Goal: Task Accomplishment & Management: Manage account settings

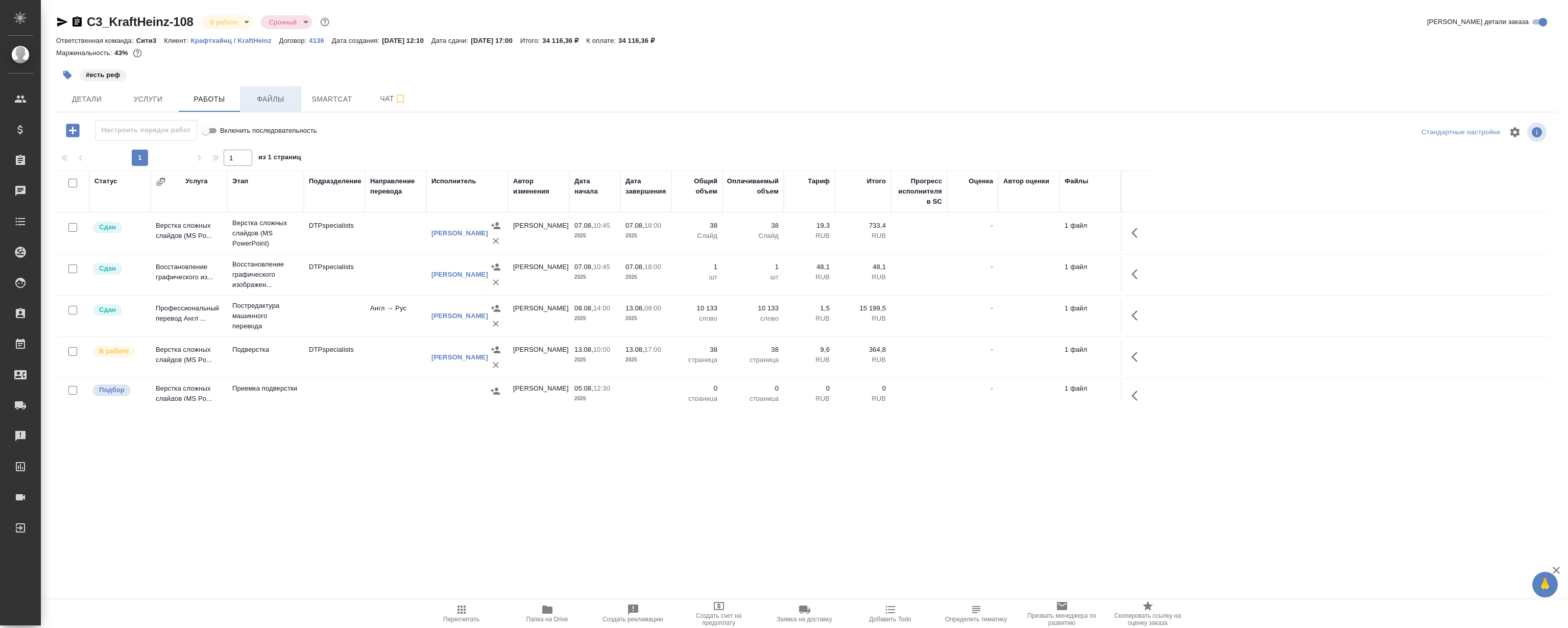
click at [264, 109] on button "Файлы" at bounding box center [270, 99] width 61 height 26
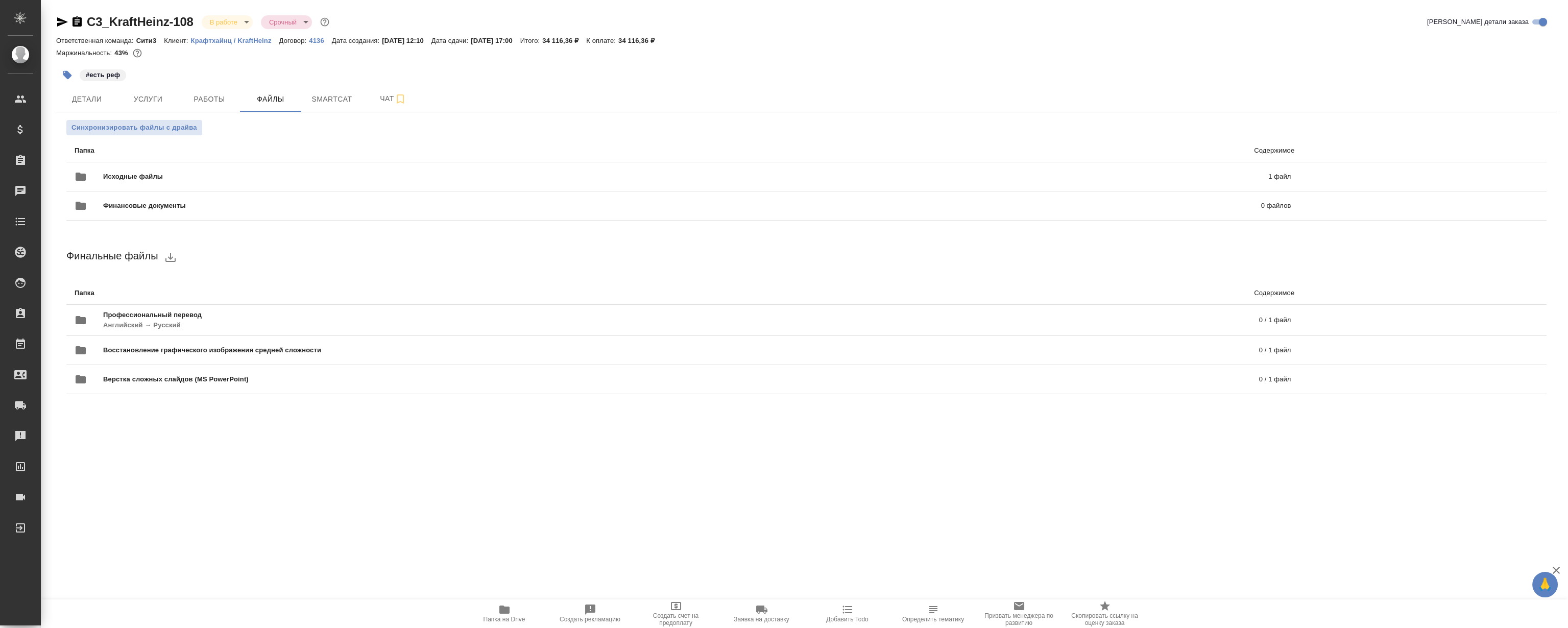
click at [489, 613] on span "Папка на Drive" at bounding box center [505, 613] width 74 height 20
click at [208, 102] on span "Работы" at bounding box center [209, 99] width 49 height 13
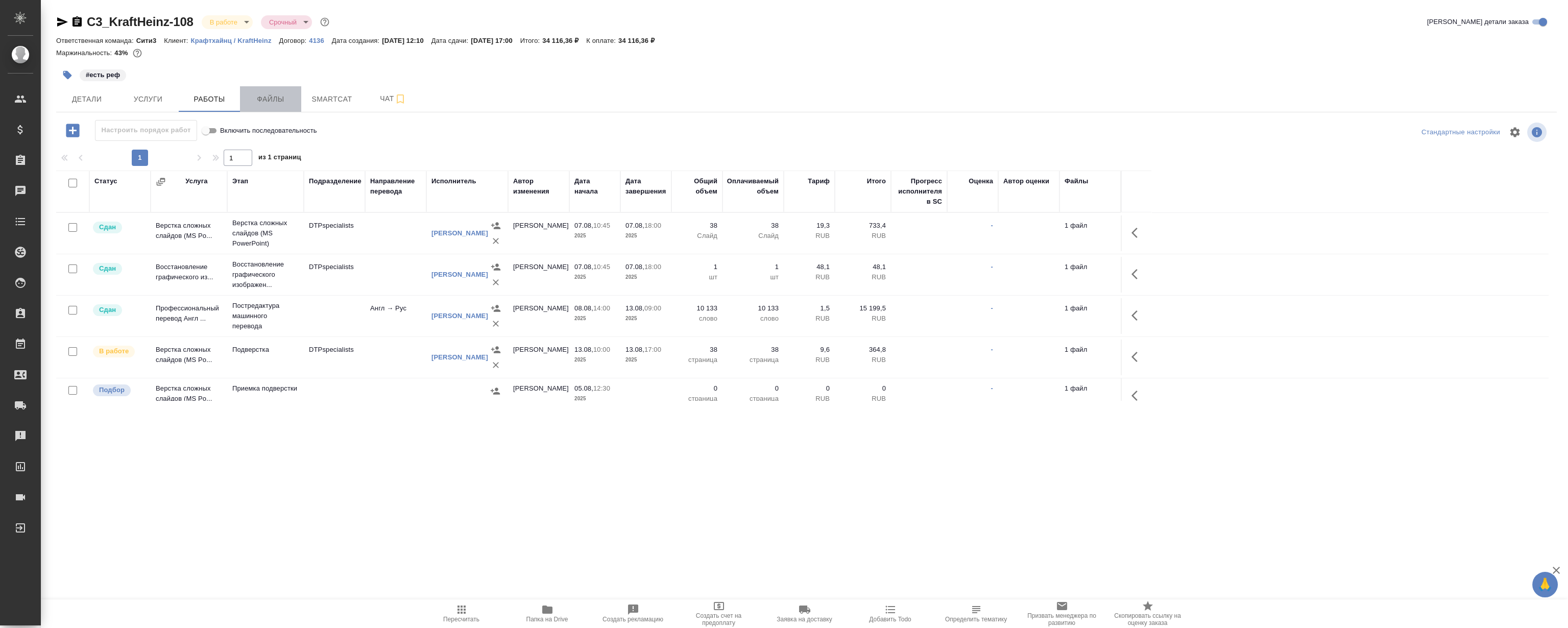
click at [266, 99] on span "Файлы" at bounding box center [270, 99] width 49 height 13
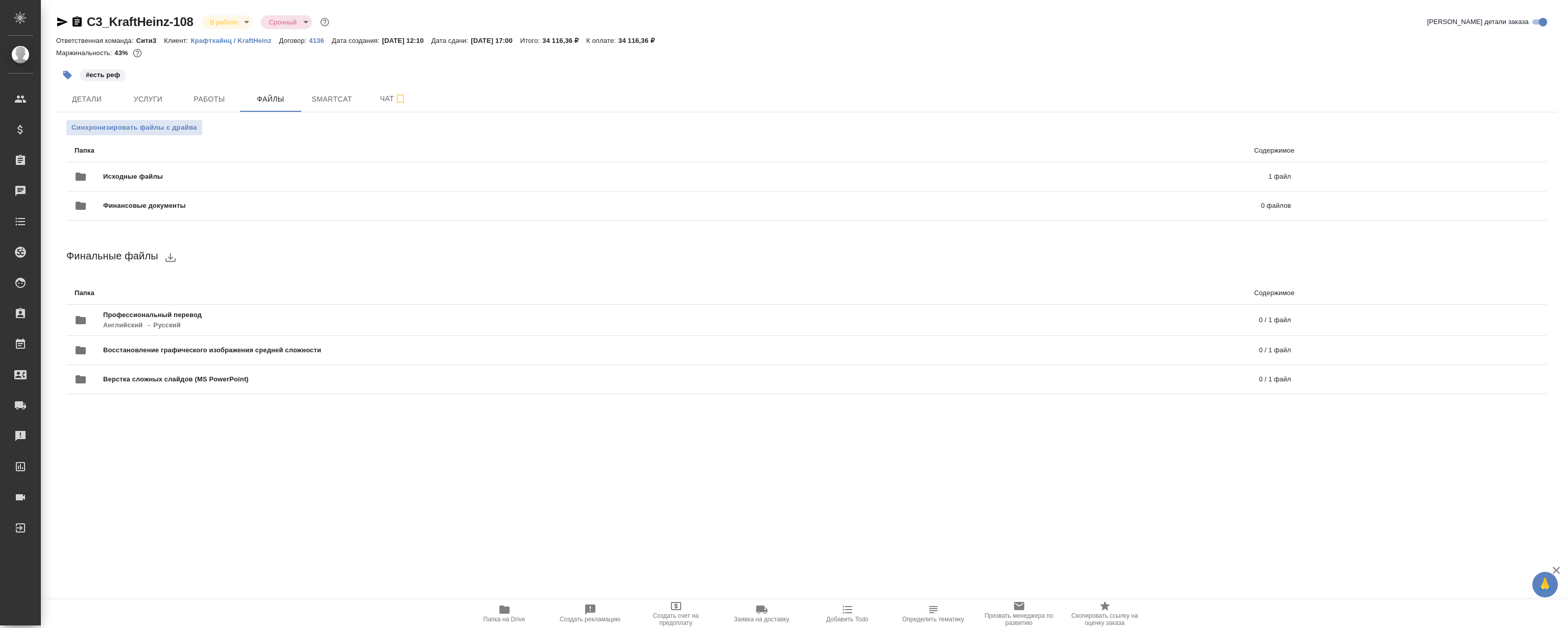
click at [253, 43] on p "Крафтхайнц / KraftHeinz" at bounding box center [235, 40] width 88 height 7
click at [339, 102] on span "Smartcat" at bounding box center [332, 99] width 49 height 13
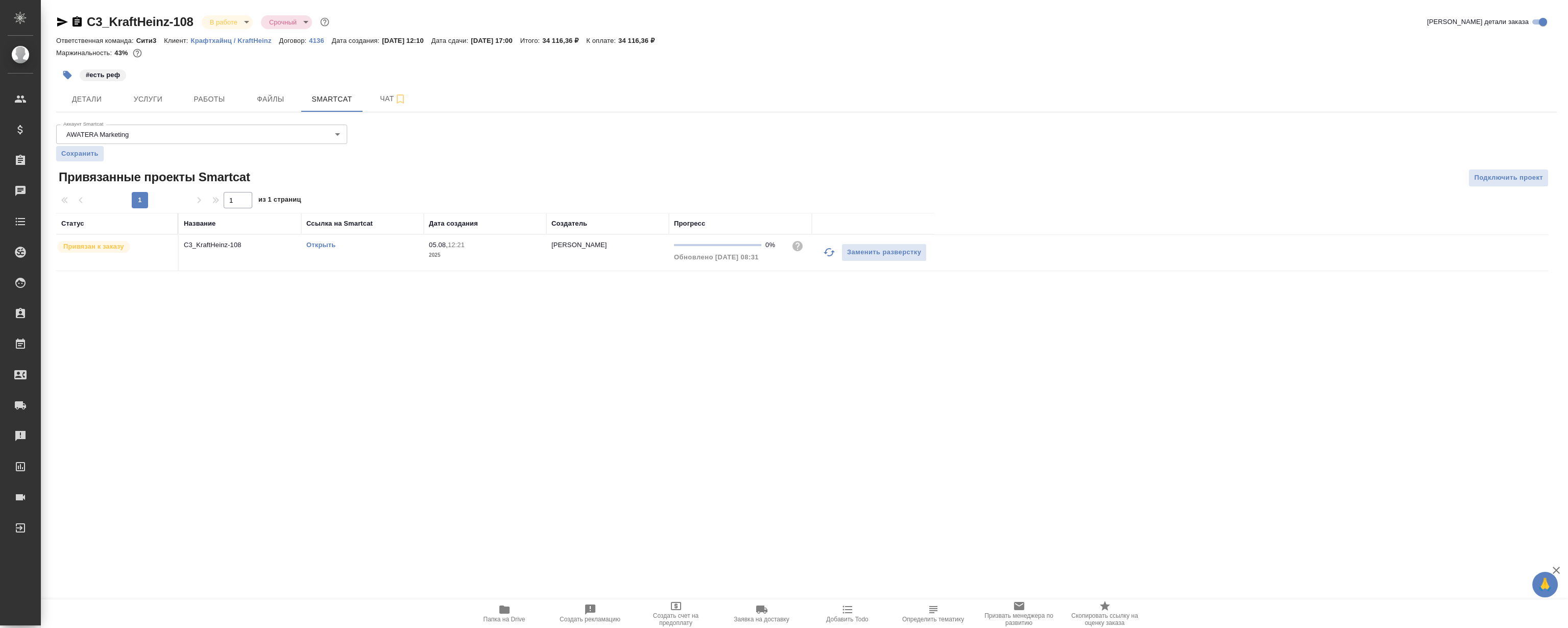
click at [319, 250] on div "Открыть" at bounding box center [362, 245] width 112 height 10
click at [323, 245] on link "Открыть" at bounding box center [321, 245] width 29 height 7
click at [377, 100] on span "Чат" at bounding box center [393, 99] width 49 height 13
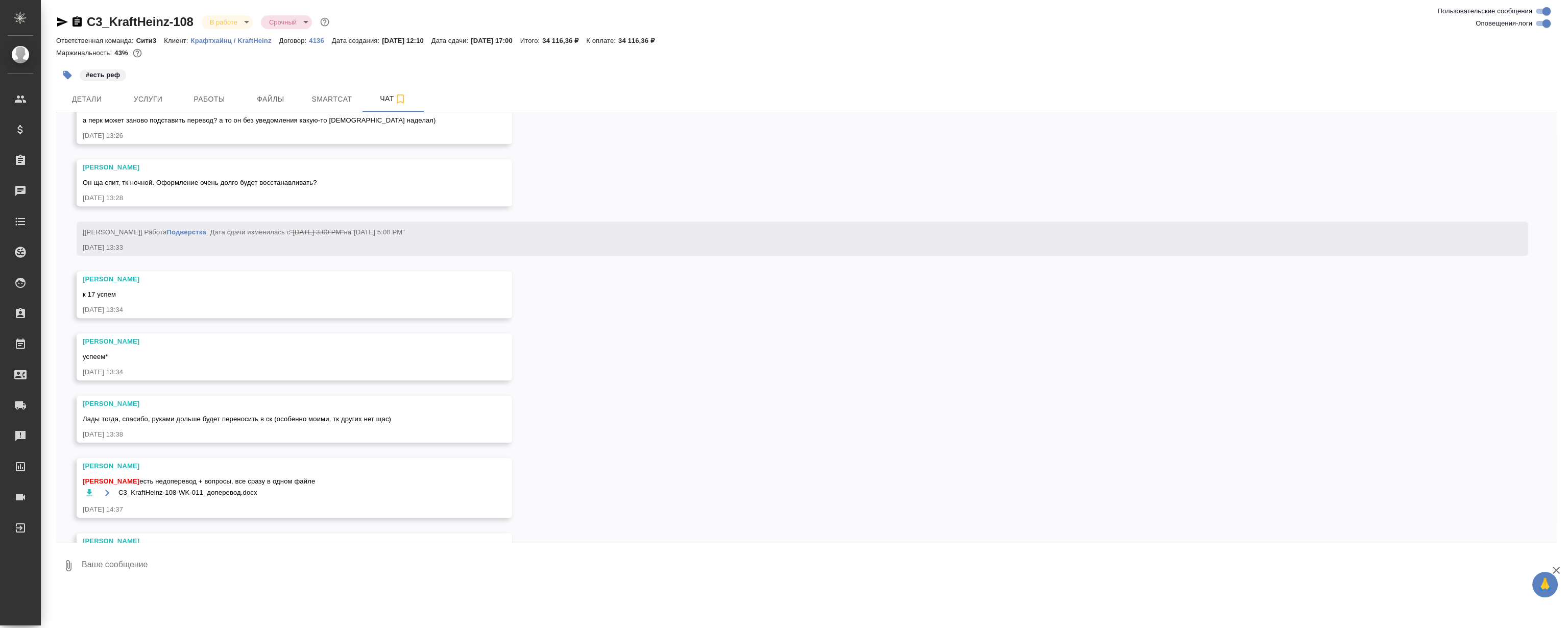
scroll to position [6241, 0]
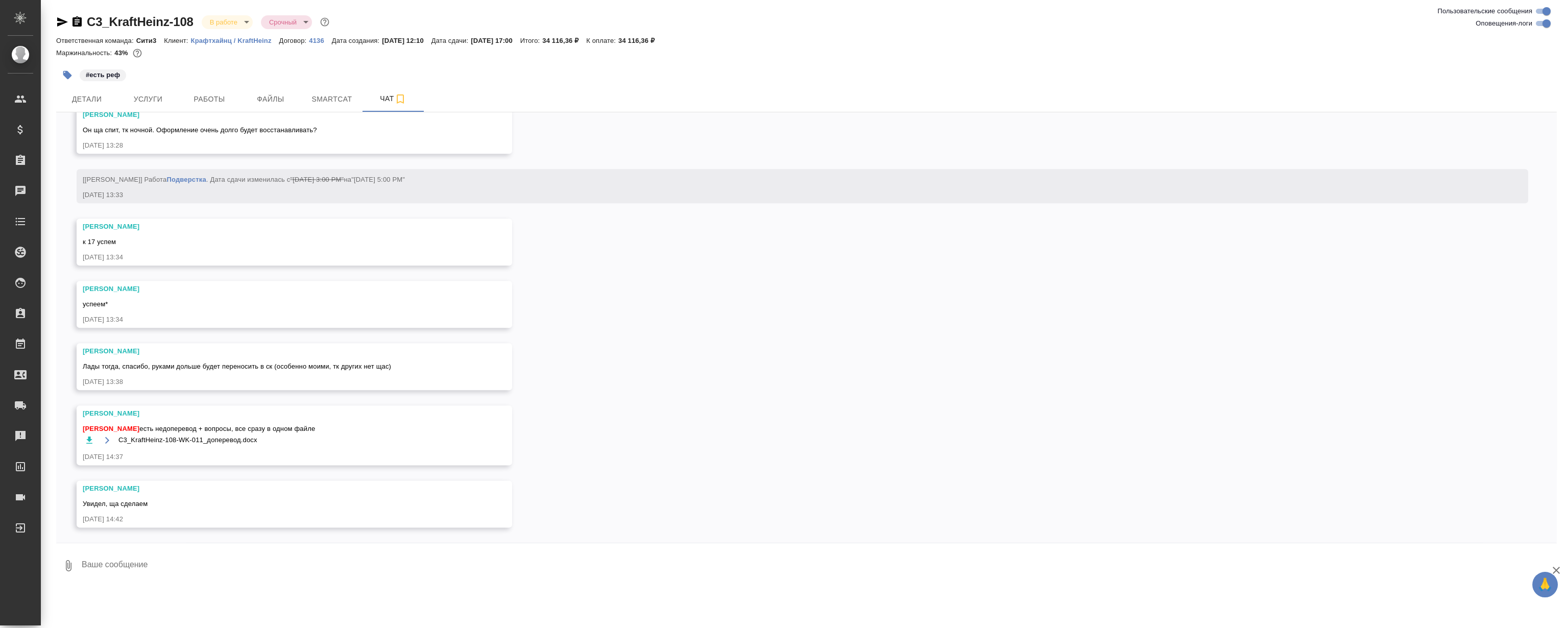
click at [744, 277] on div "05.08, вторник [Никитина Татьяна] Статус заказа изменен на "ТЗ" 05.08.25, 12:10…" at bounding box center [806, 327] width 1501 height 431
click at [734, 266] on div "05.08, вторник [Никитина Татьяна] Статус заказа изменен на "ТЗ" 05.08.25, 12:10…" at bounding box center [806, 327] width 1501 height 431
drag, startPoint x: 734, startPoint y: 266, endPoint x: 734, endPoint y: 279, distance: 13.0
click at [734, 266] on div "05.08, вторник [Никитина Татьяна] Статус заказа изменен на "ТЗ" 05.08.25, 12:10…" at bounding box center [806, 327] width 1501 height 431
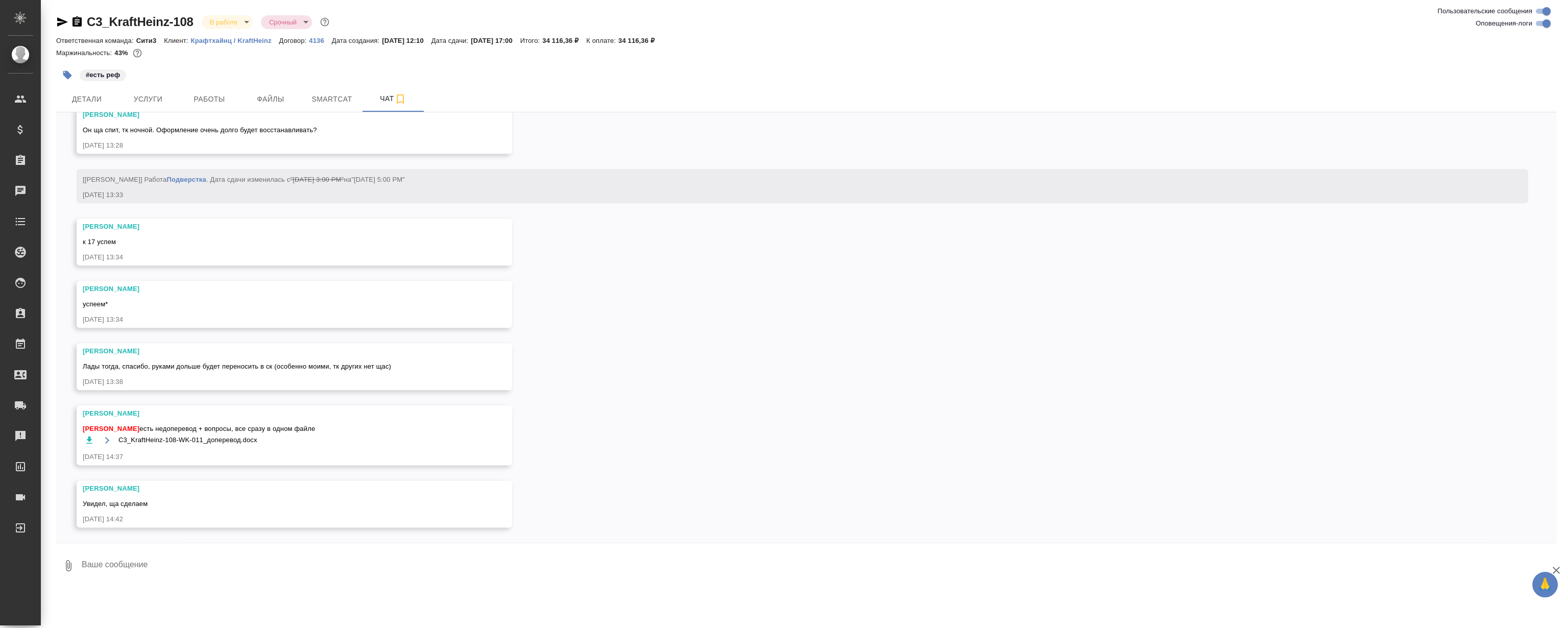
click at [736, 265] on div "05.08, вторник [Никитина Татьяна] Статус заказа изменен на "ТЗ" 05.08.25, 12:10…" at bounding box center [806, 327] width 1501 height 431
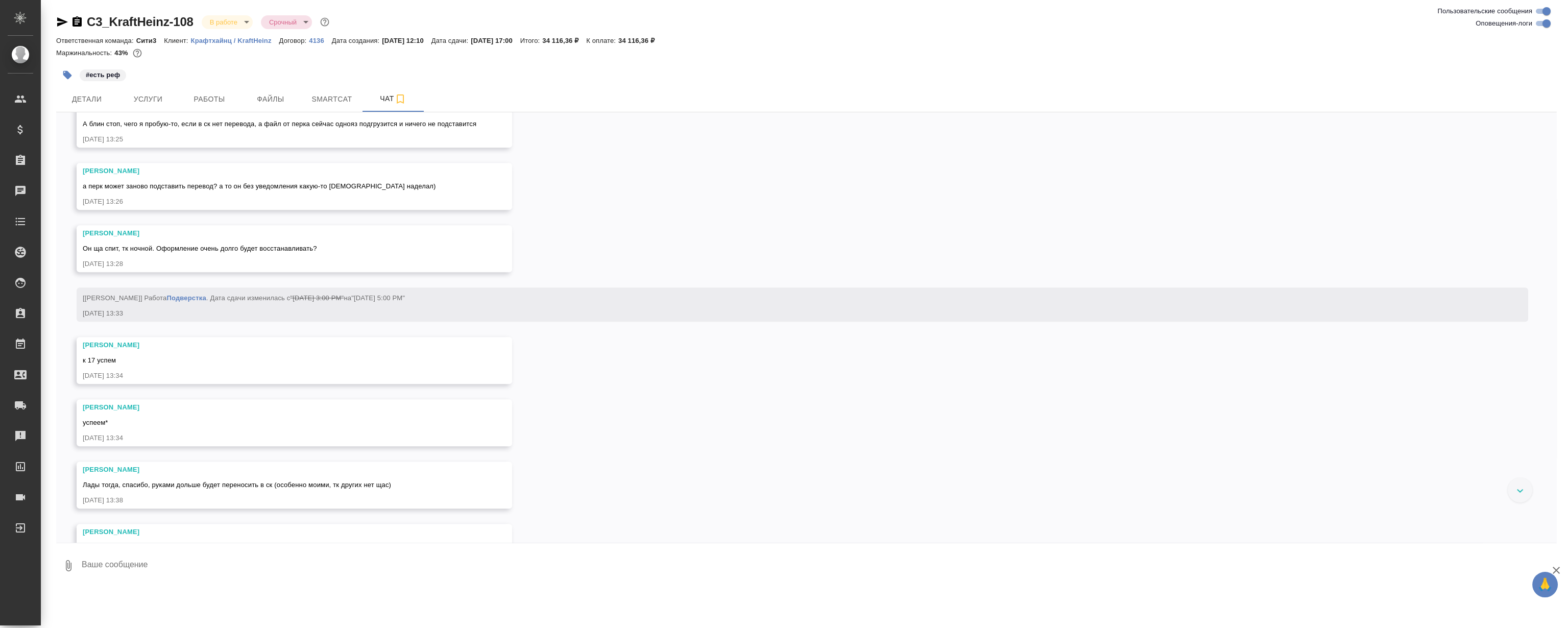
click at [699, 280] on div "05.08, вторник [Никитина Татьяна] Статус заказа изменен на "ТЗ" 05.08.25, 12:10…" at bounding box center [806, 327] width 1501 height 431
click at [684, 286] on div "05.08, вторник [Никитина Татьяна] Статус заказа изменен на "ТЗ" 05.08.25, 12:10…" at bounding box center [806, 327] width 1501 height 431
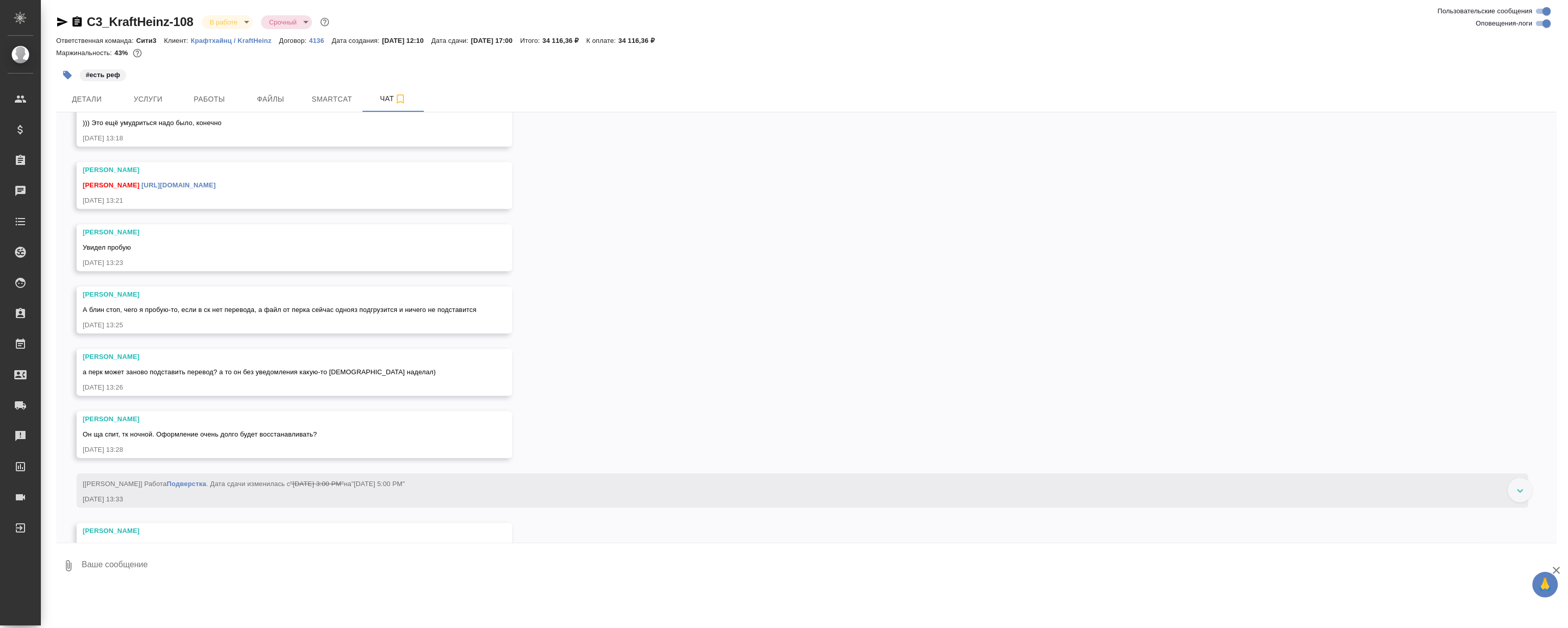
click at [708, 247] on div "05.08, вторник [Никитина Татьяна] Статус заказа изменен на "ТЗ" 05.08.25, 12:10…" at bounding box center [806, 327] width 1501 height 431
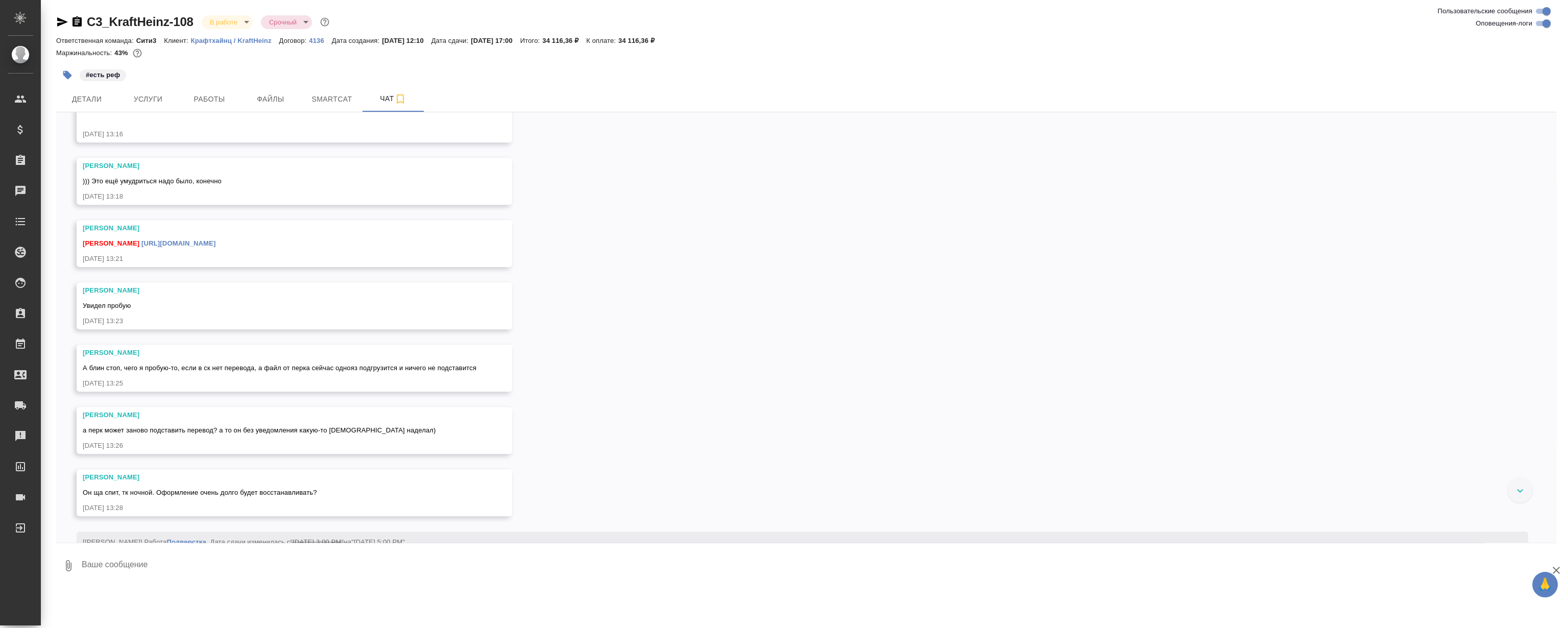
scroll to position [5730, 0]
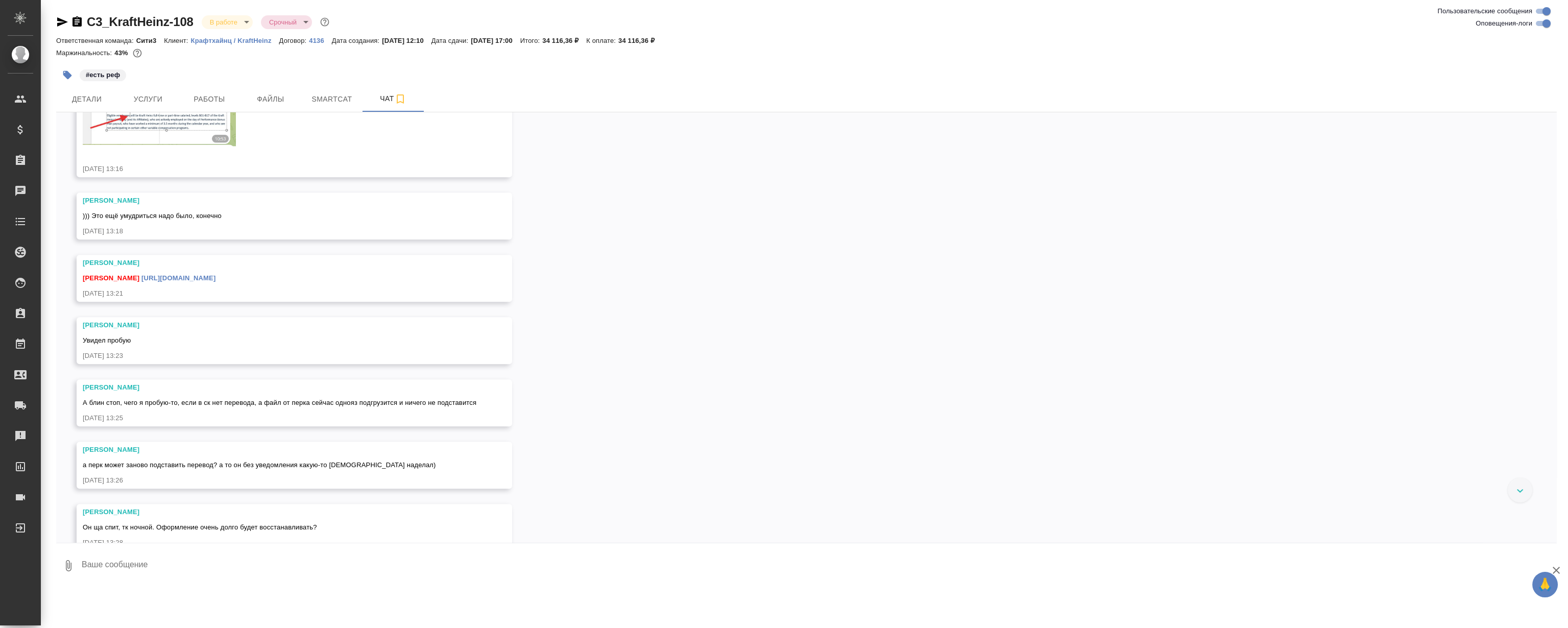
click at [708, 247] on div "05.08, вторник [Никитина Татьяна] Статус заказа изменен на "ТЗ" 05.08.25, 12:10…" at bounding box center [806, 327] width 1501 height 431
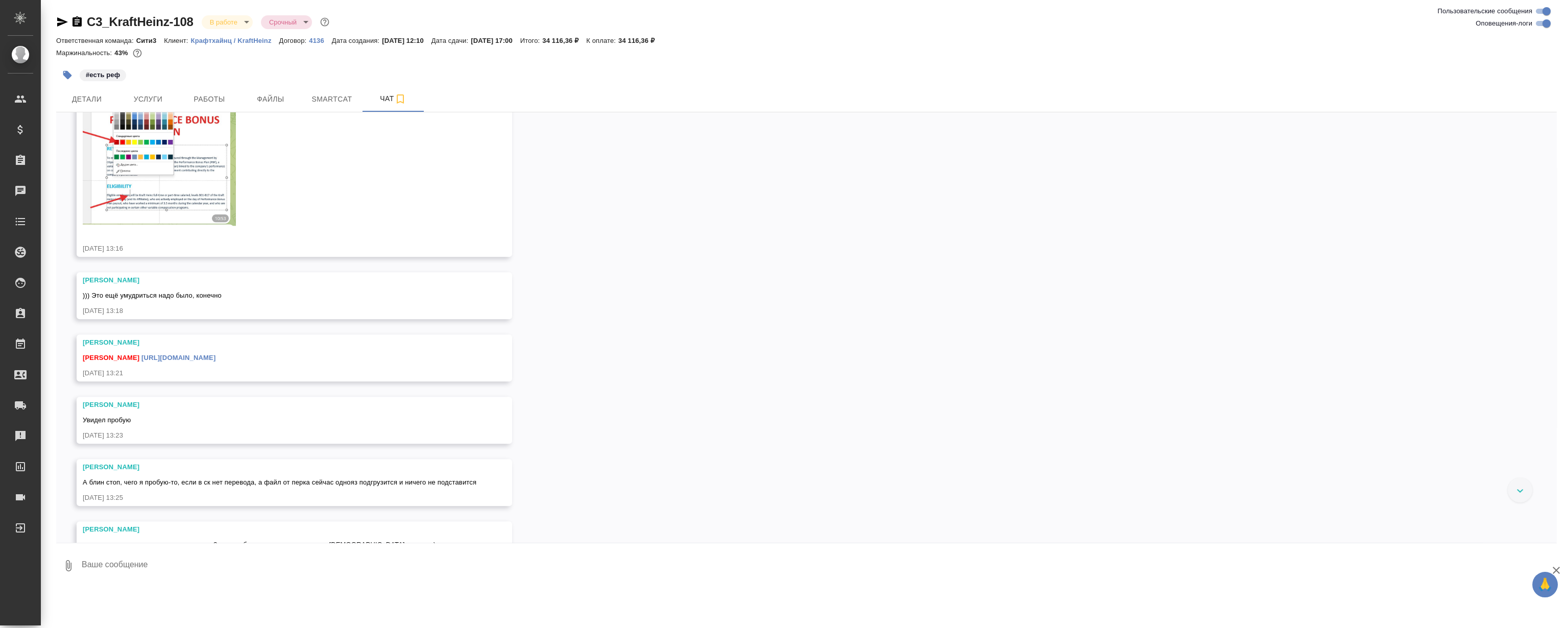
scroll to position [5637, 0]
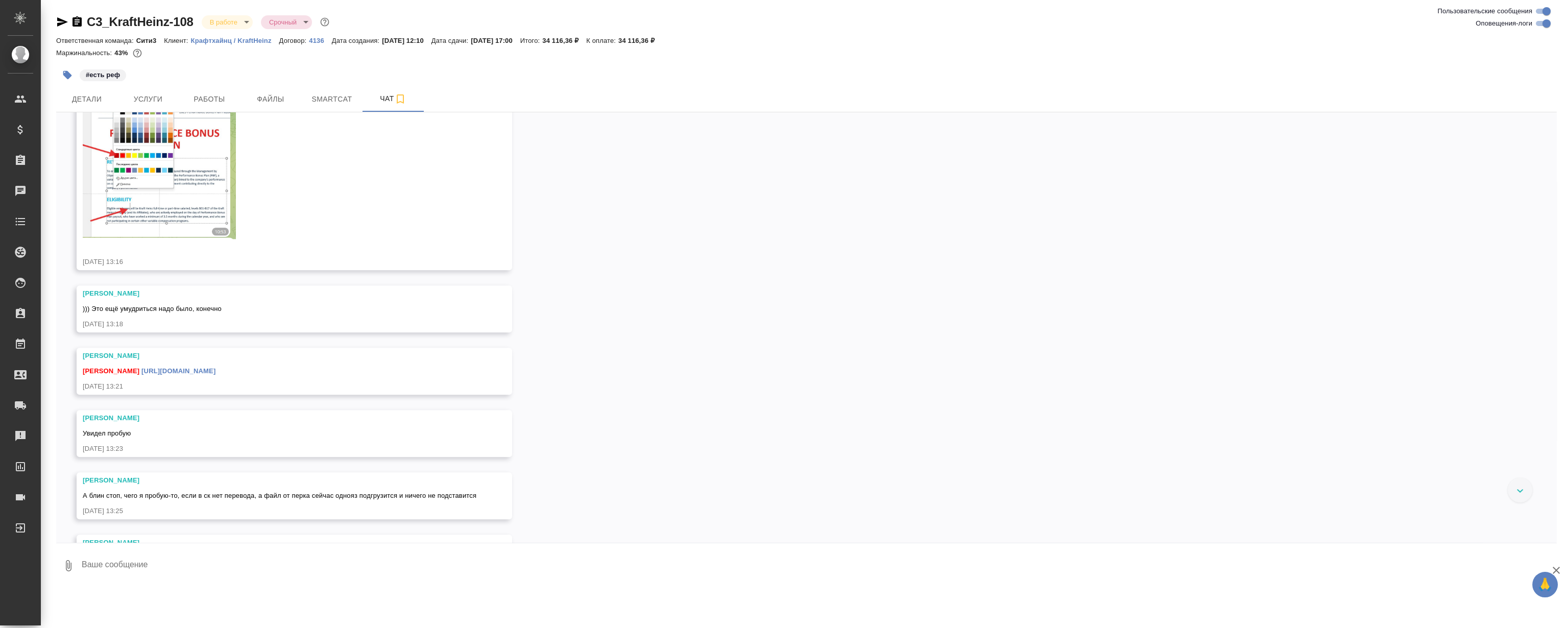
click at [708, 247] on div "05.08, вторник [Никитина Татьяна] Статус заказа изменен на "ТЗ" 05.08.25, 12:10…" at bounding box center [806, 327] width 1501 height 431
click at [708, 255] on div "05.08, вторник [Никитина Татьяна] Статус заказа изменен на "ТЗ" 05.08.25, 12:10…" at bounding box center [806, 327] width 1501 height 431
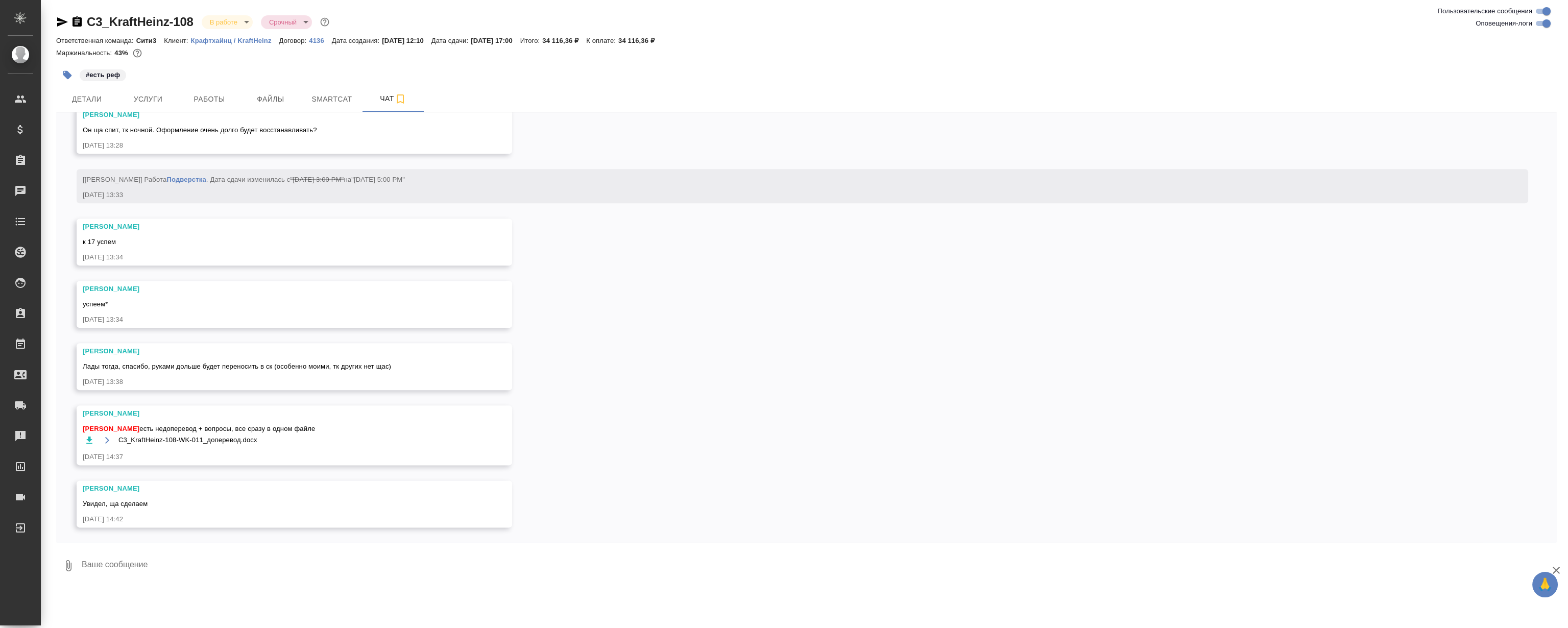
scroll to position [6241, 0]
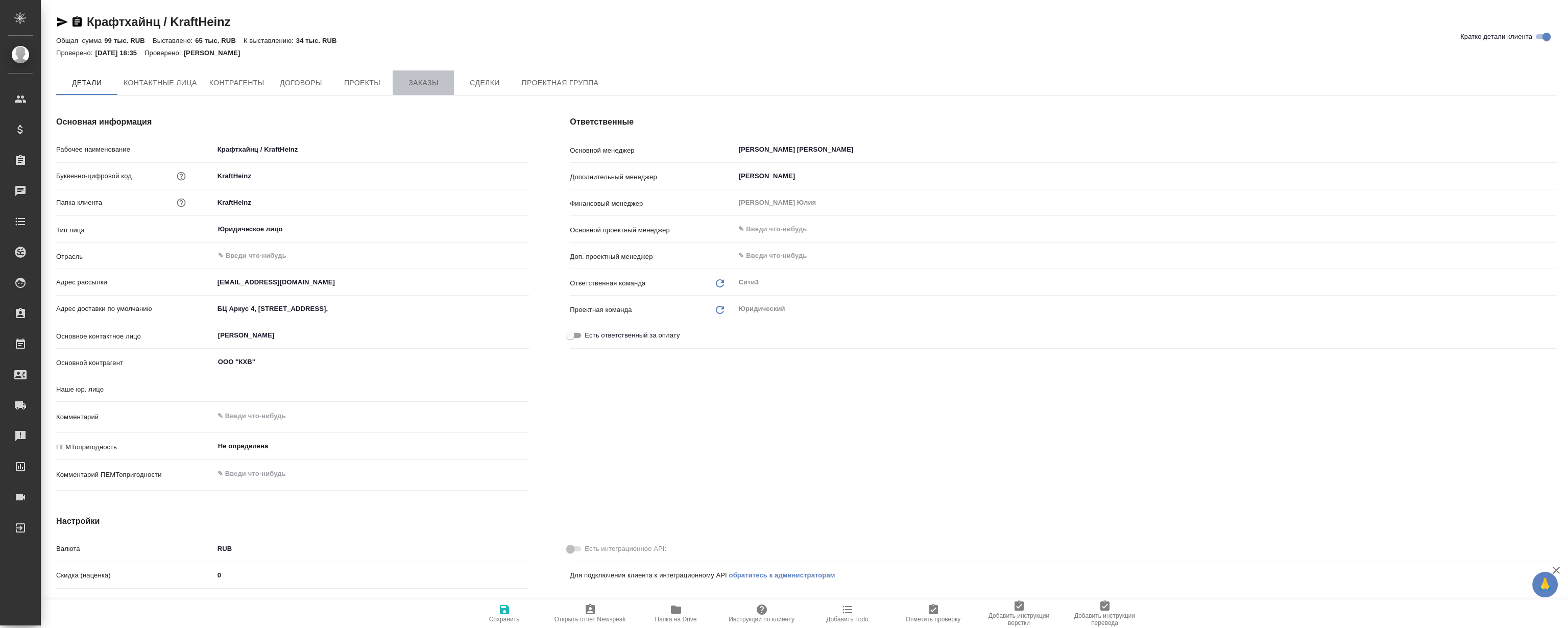
click at [429, 77] on span "Заказы" at bounding box center [423, 83] width 49 height 13
type textarea "x"
type input "(TUP) Общество с ограниченной ответственностью «Технологии управления переводом»"
type textarea "x"
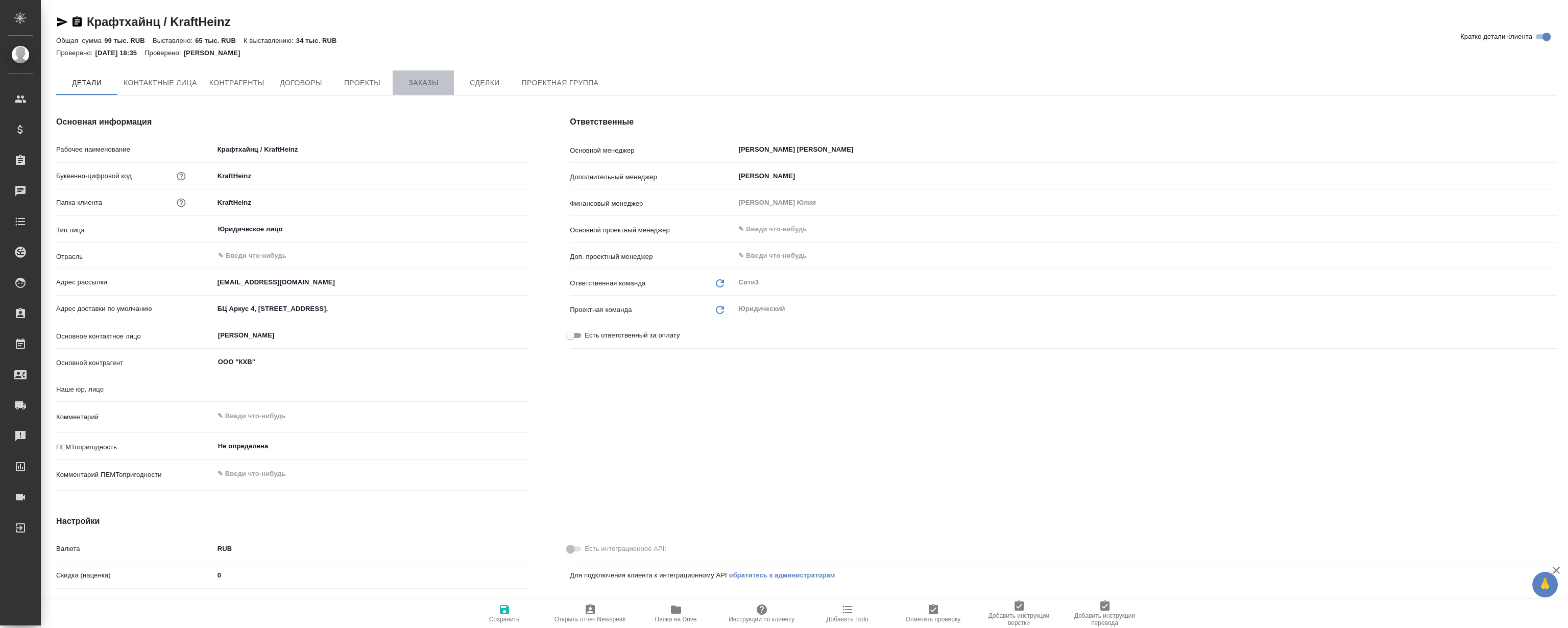
type textarea "x"
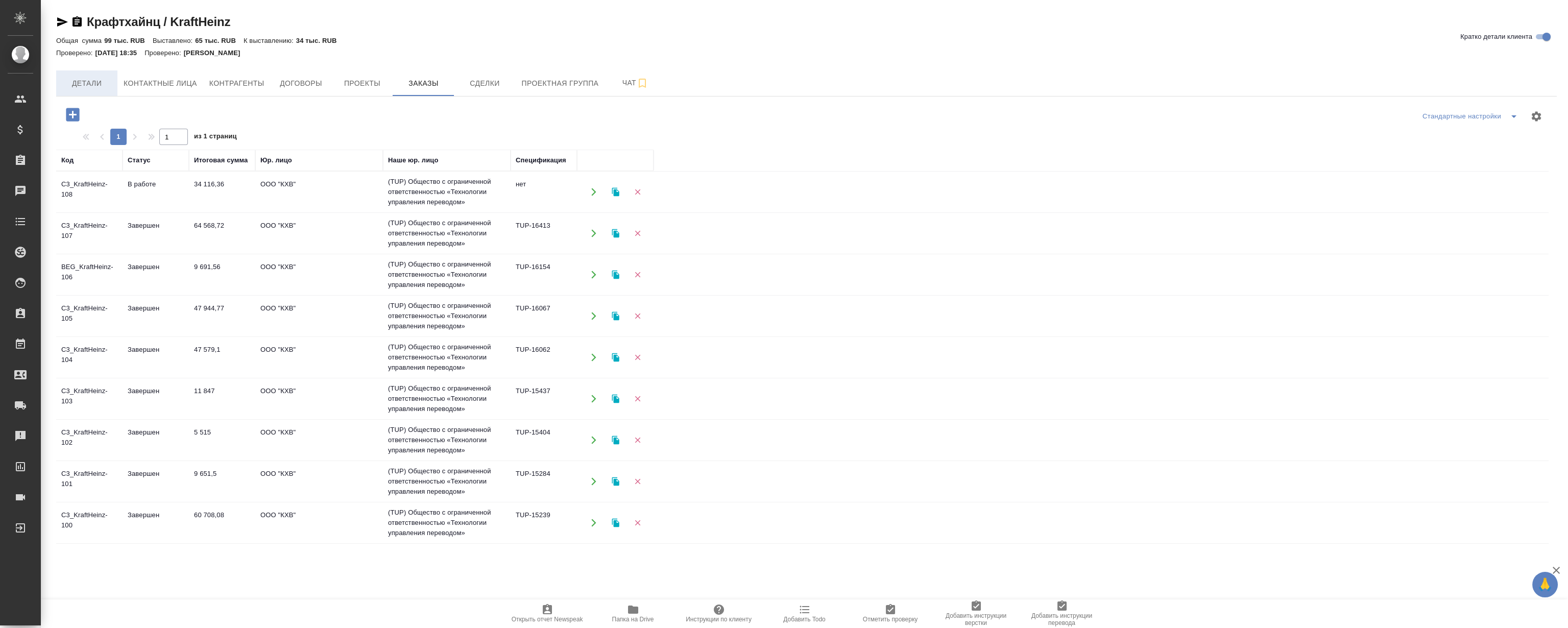
click at [102, 87] on span "Детали" at bounding box center [87, 83] width 49 height 13
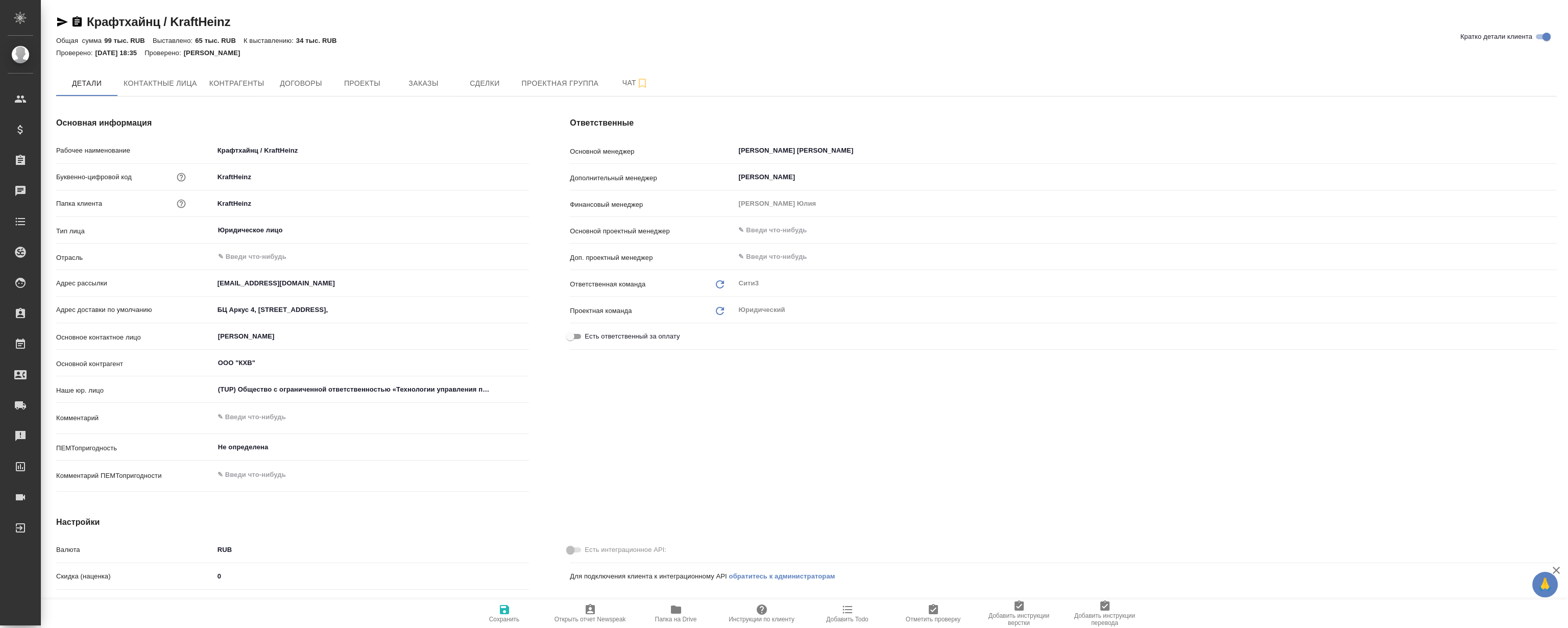
type textarea "x"
click at [667, 622] on span "Папка на Drive" at bounding box center [676, 619] width 42 height 7
type textarea "x"
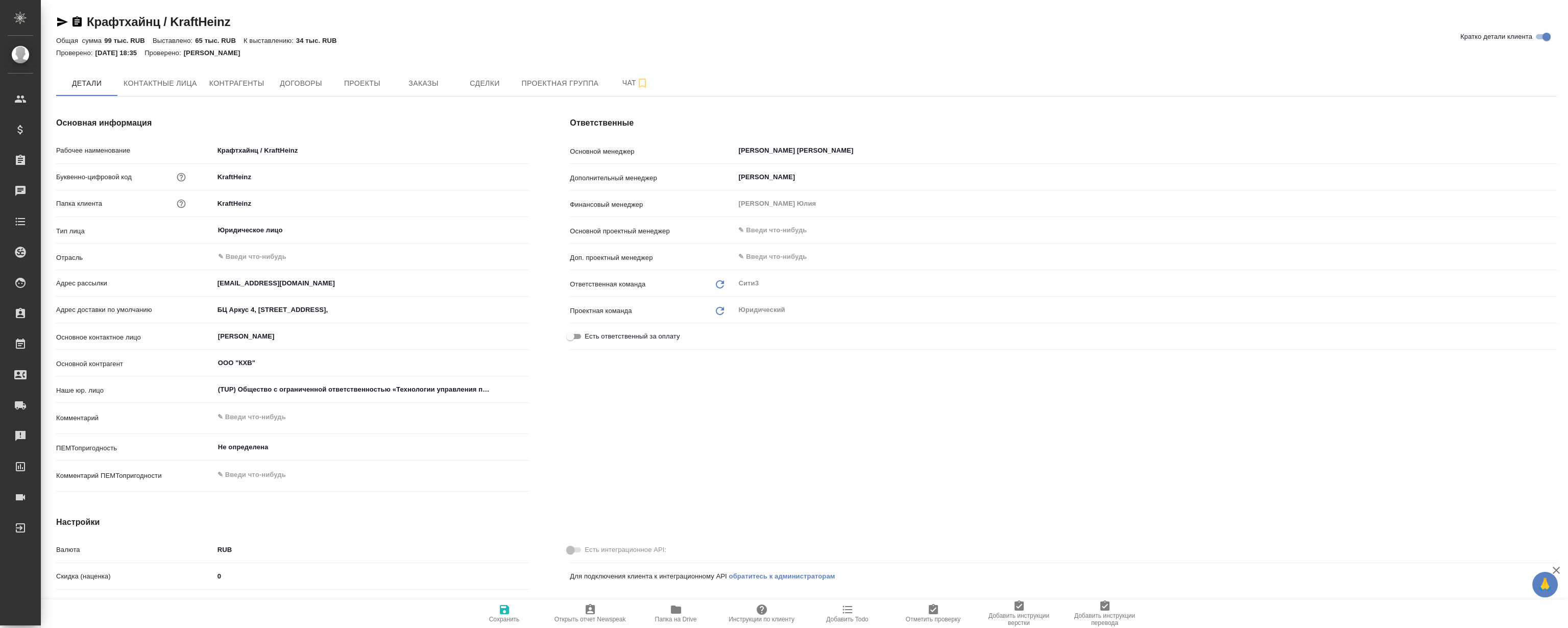
type textarea "x"
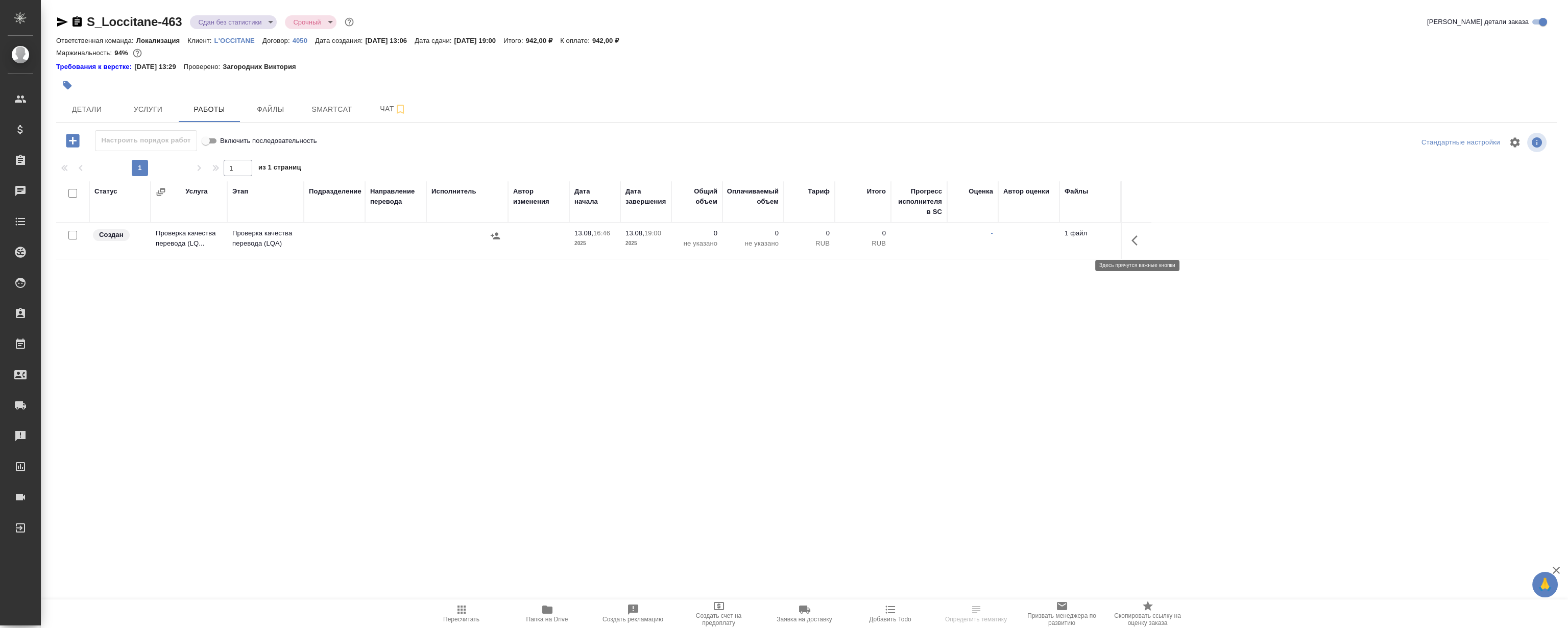
click at [1139, 239] on icon "button" at bounding box center [1138, 240] width 12 height 12
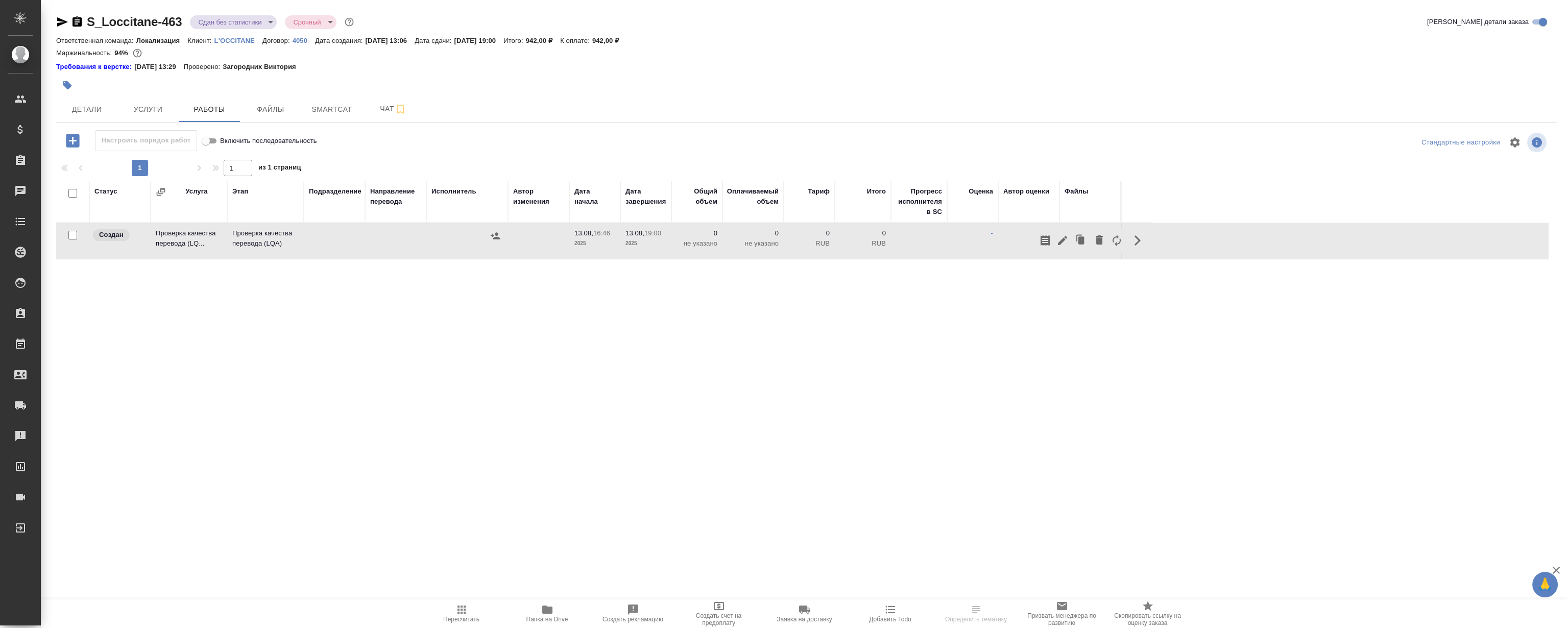
click at [568, 332] on div "Статус Услуга Этап Подразделение Направление перевода Исполнитель Автор изменен…" at bounding box center [803, 296] width 1493 height 230
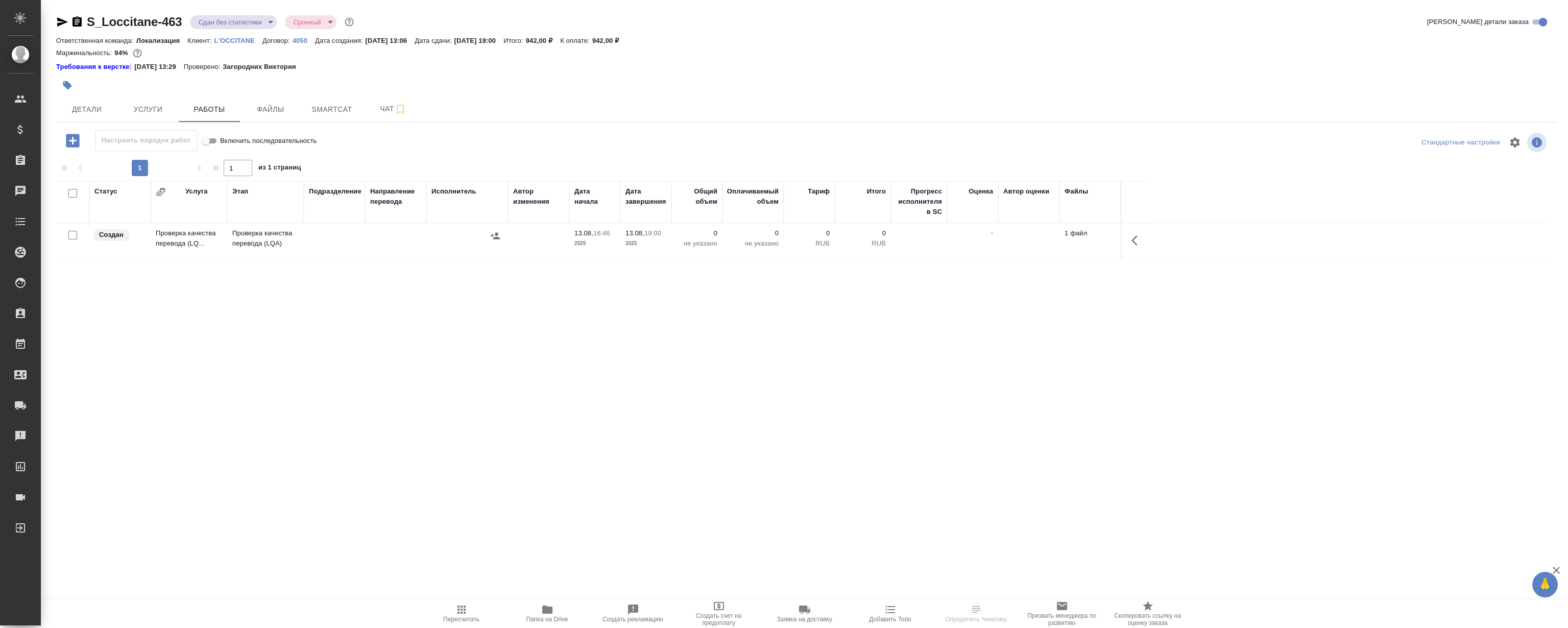
click at [1141, 239] on icon "button" at bounding box center [1138, 240] width 12 height 12
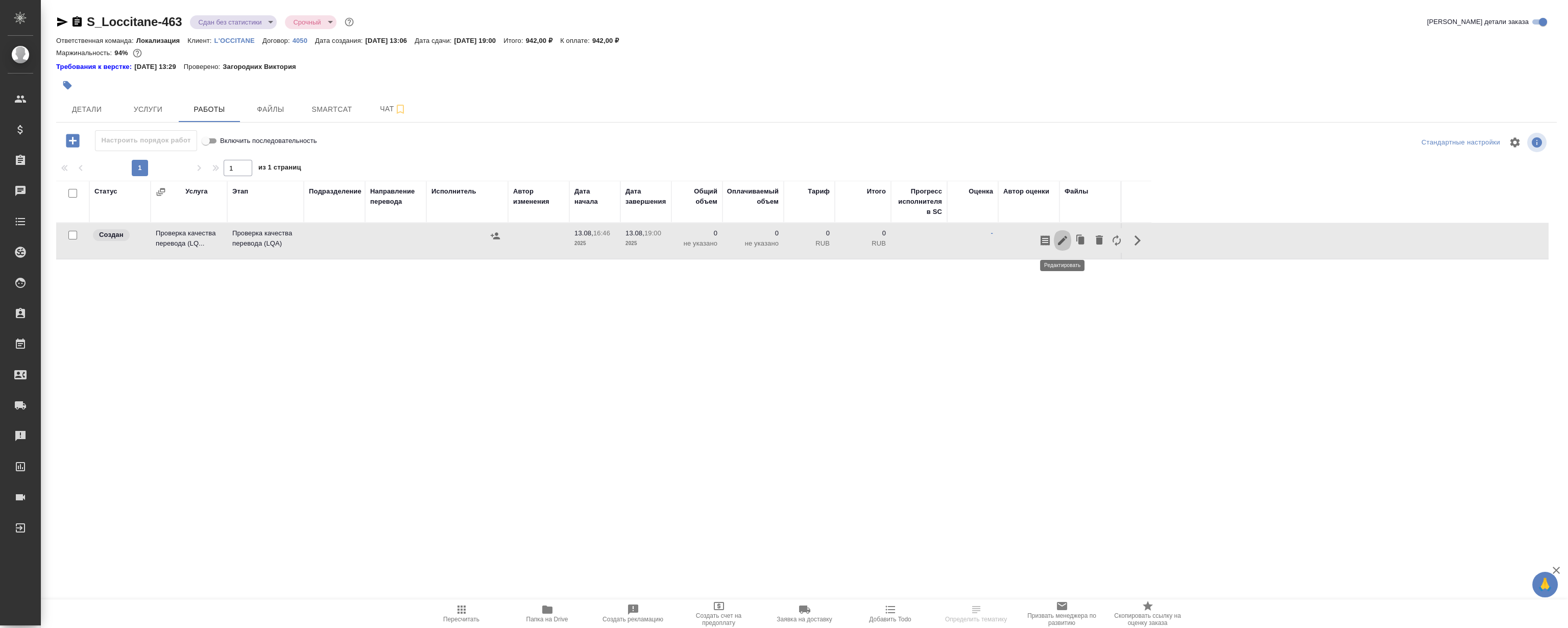
click at [1065, 236] on icon "button" at bounding box center [1062, 240] width 9 height 9
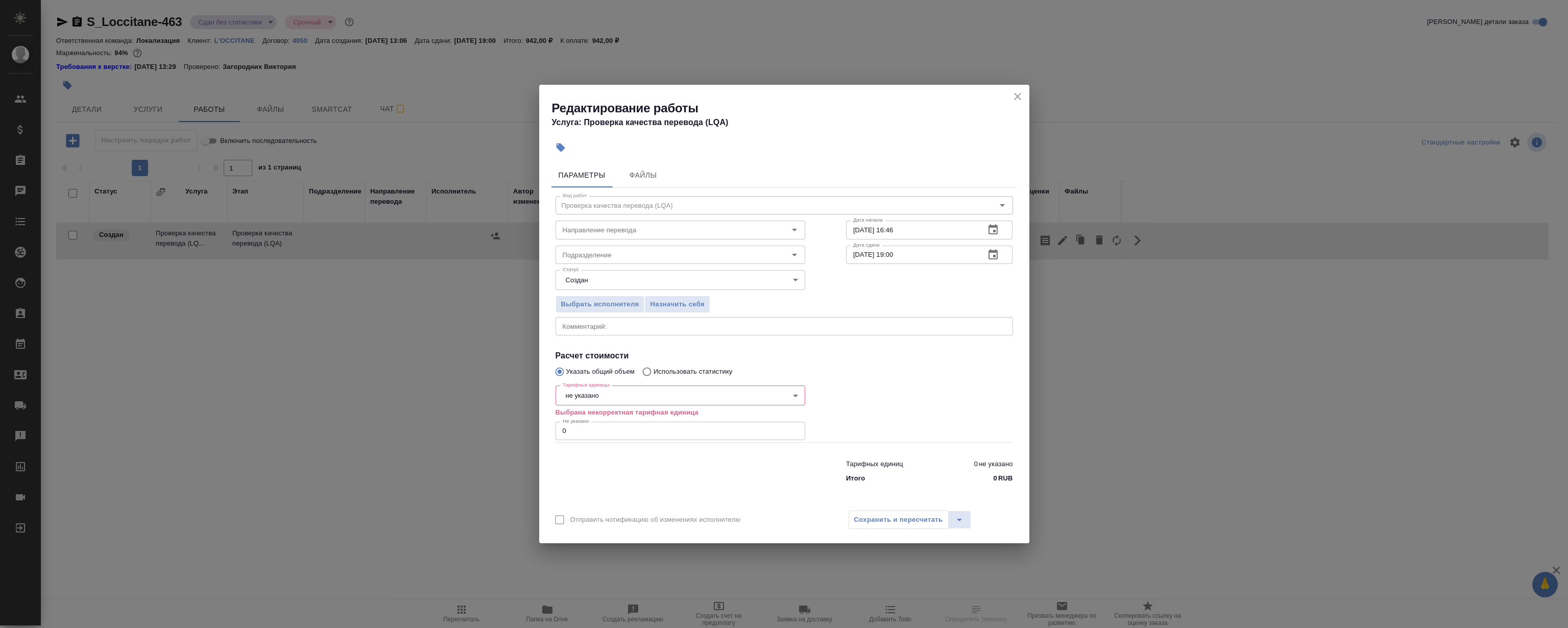
click at [625, 397] on body "🙏 .cls-1 fill:#fff; AWATERA [PERSON_NAME] Спецификации Заказы Чаты Todo Проекты…" at bounding box center [784, 314] width 1568 height 628
click at [578, 462] on button "час" at bounding box center [571, 464] width 17 height 11
type input "5a8b1489cc6b4906c91bfd93"
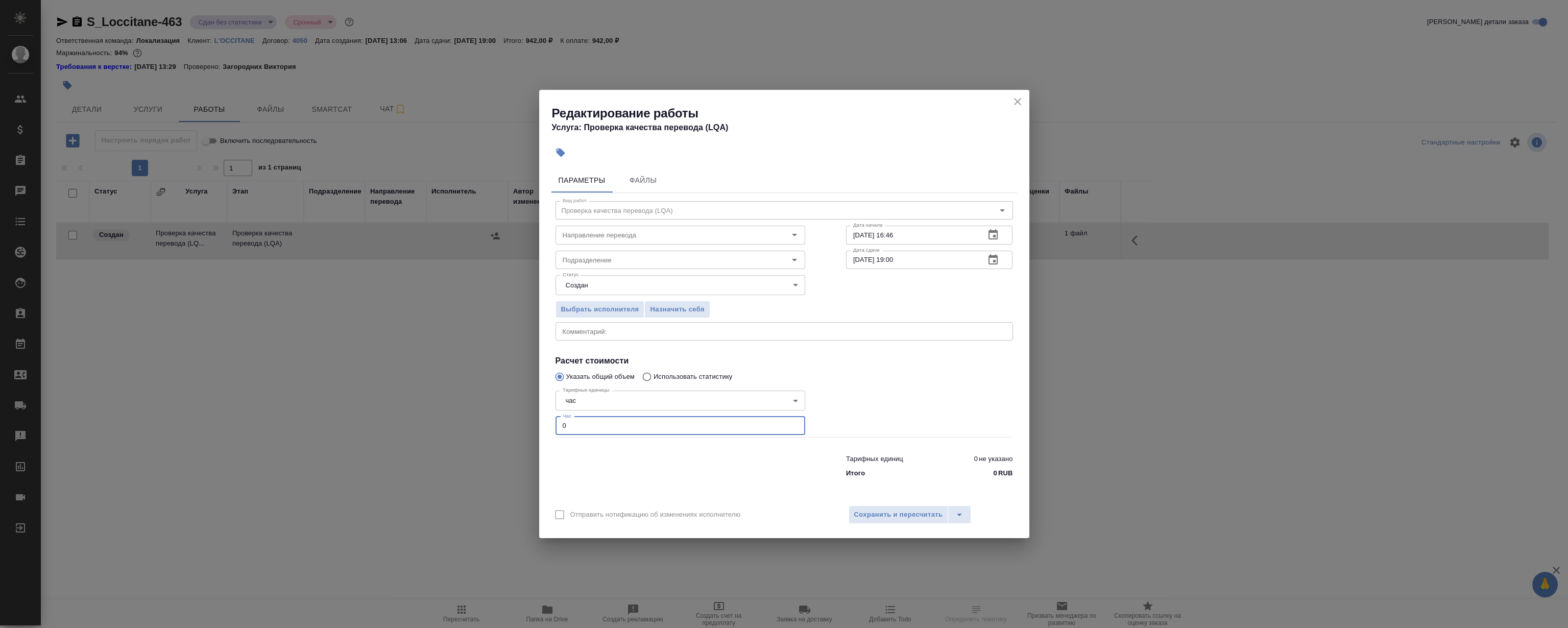
click at [592, 431] on input "0" at bounding box center [680, 426] width 250 height 18
type input "0.1"
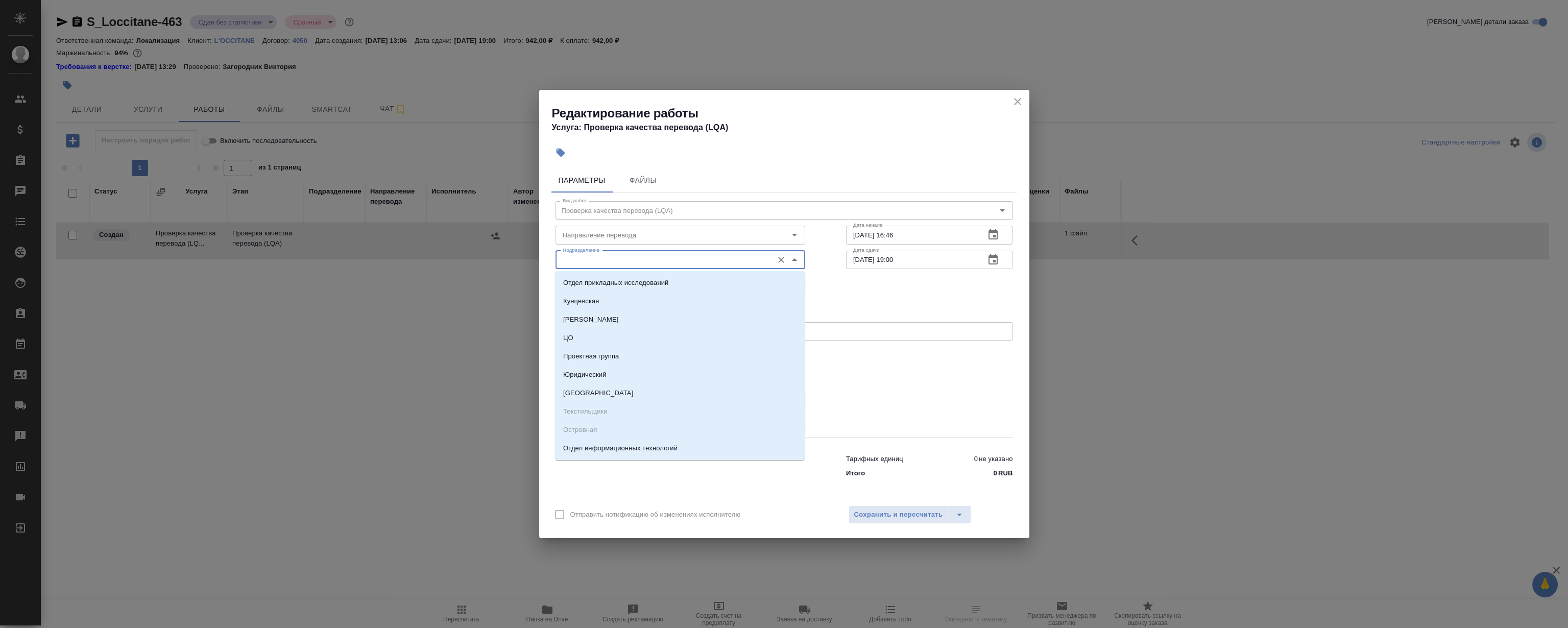
click at [684, 260] on input "Подразделение" at bounding box center [663, 260] width 209 height 12
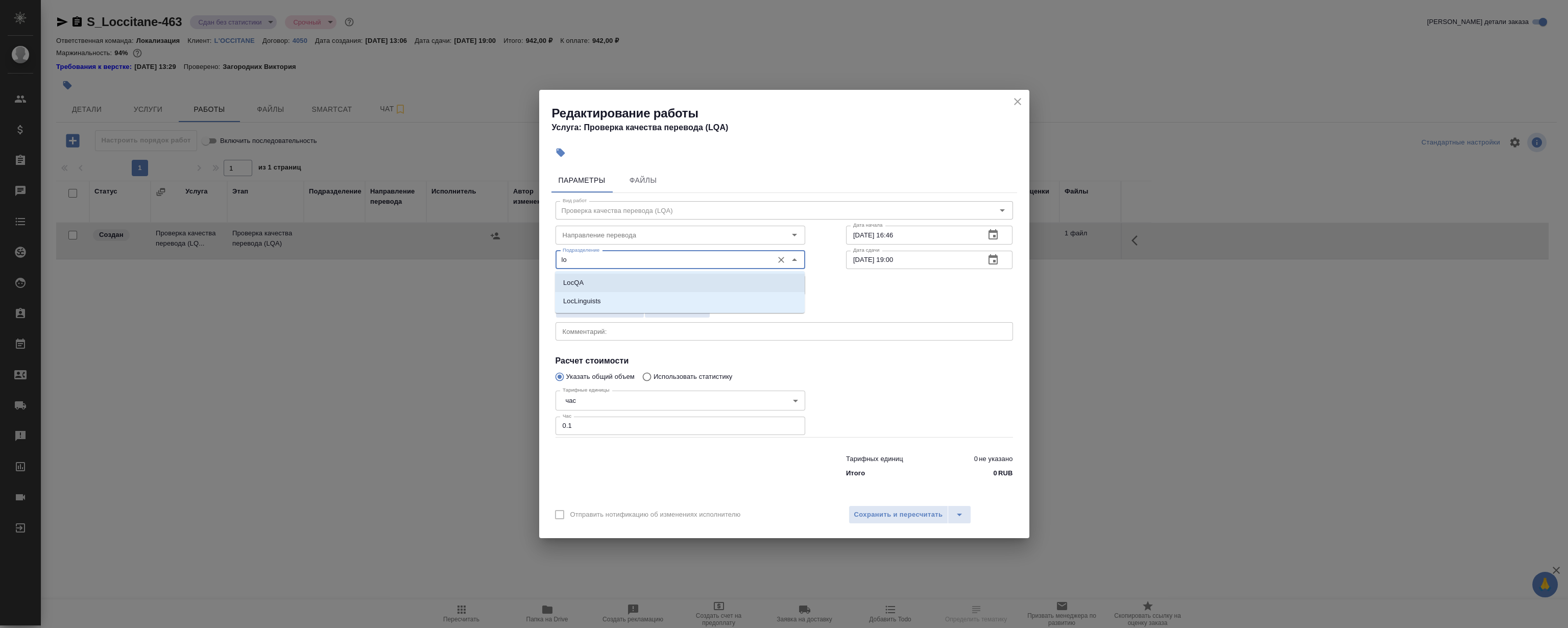
click at [618, 285] on li "LocQA" at bounding box center [679, 283] width 250 height 18
type input "LocQA"
click at [894, 517] on span "Сохранить и пересчитать" at bounding box center [898, 515] width 89 height 12
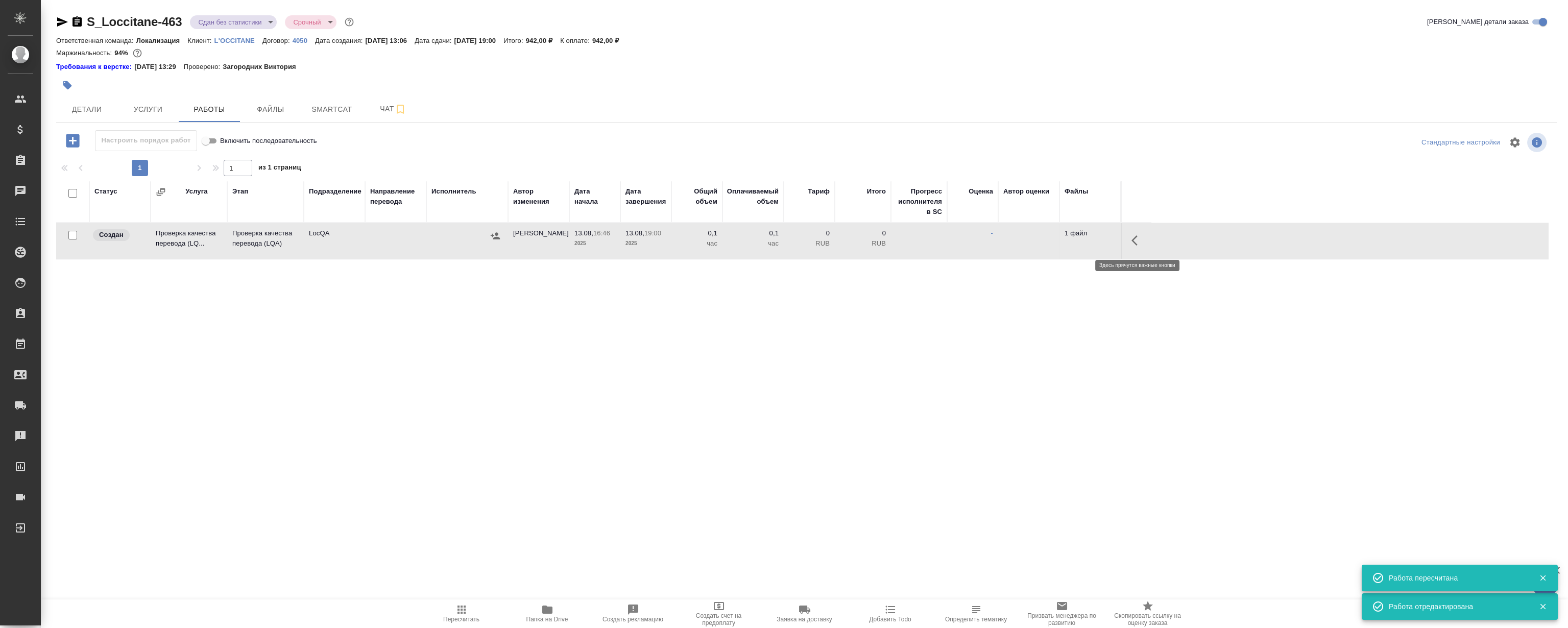
click at [1134, 239] on icon "button" at bounding box center [1134, 240] width 6 height 10
click at [1060, 242] on icon "button" at bounding box center [1062, 240] width 9 height 9
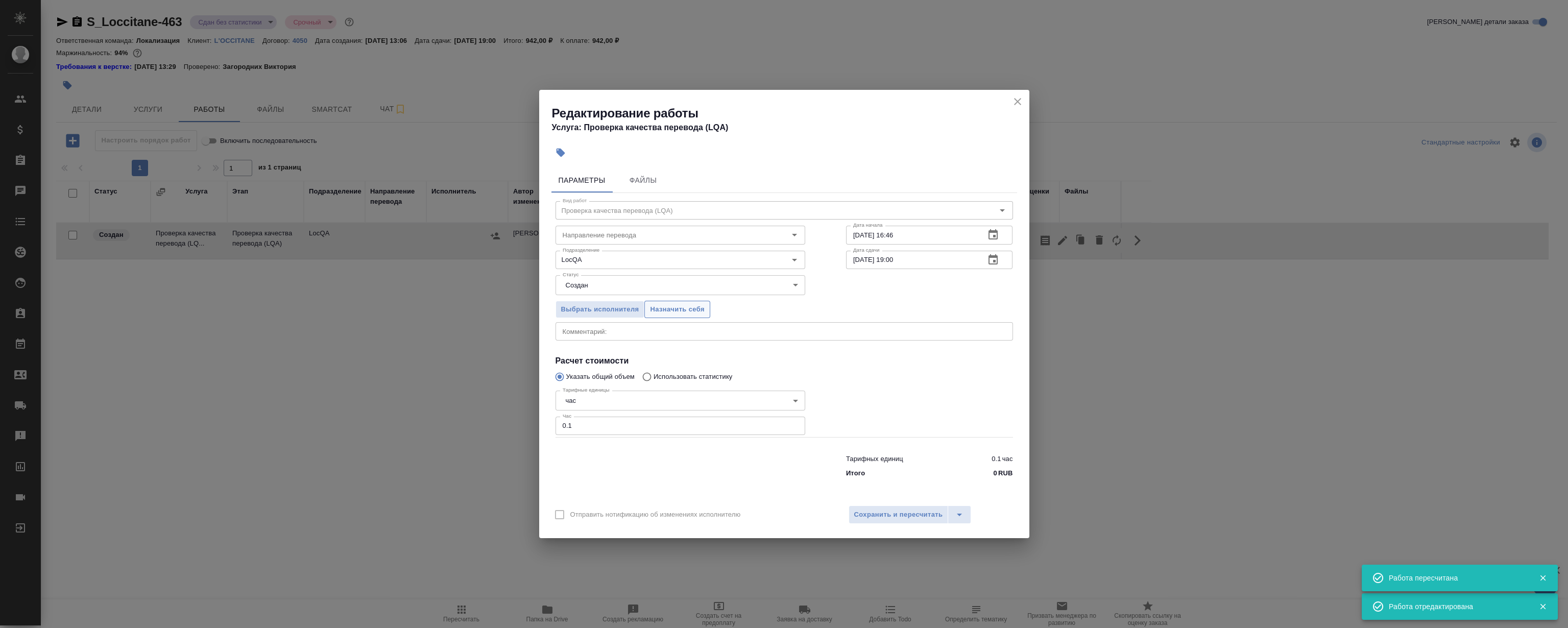
click at [669, 304] on span "Назначить себя" at bounding box center [677, 309] width 54 height 12
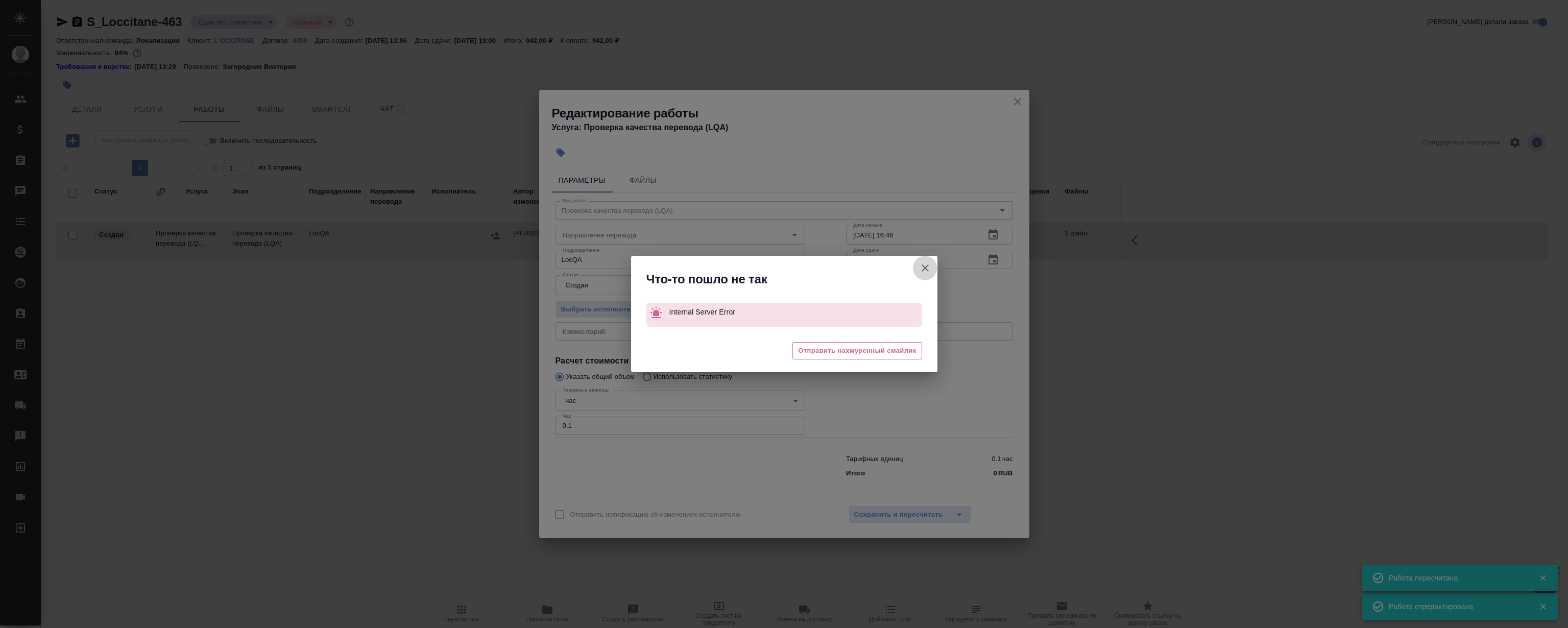
click at [928, 267] on icon "button" at bounding box center [925, 268] width 12 height 12
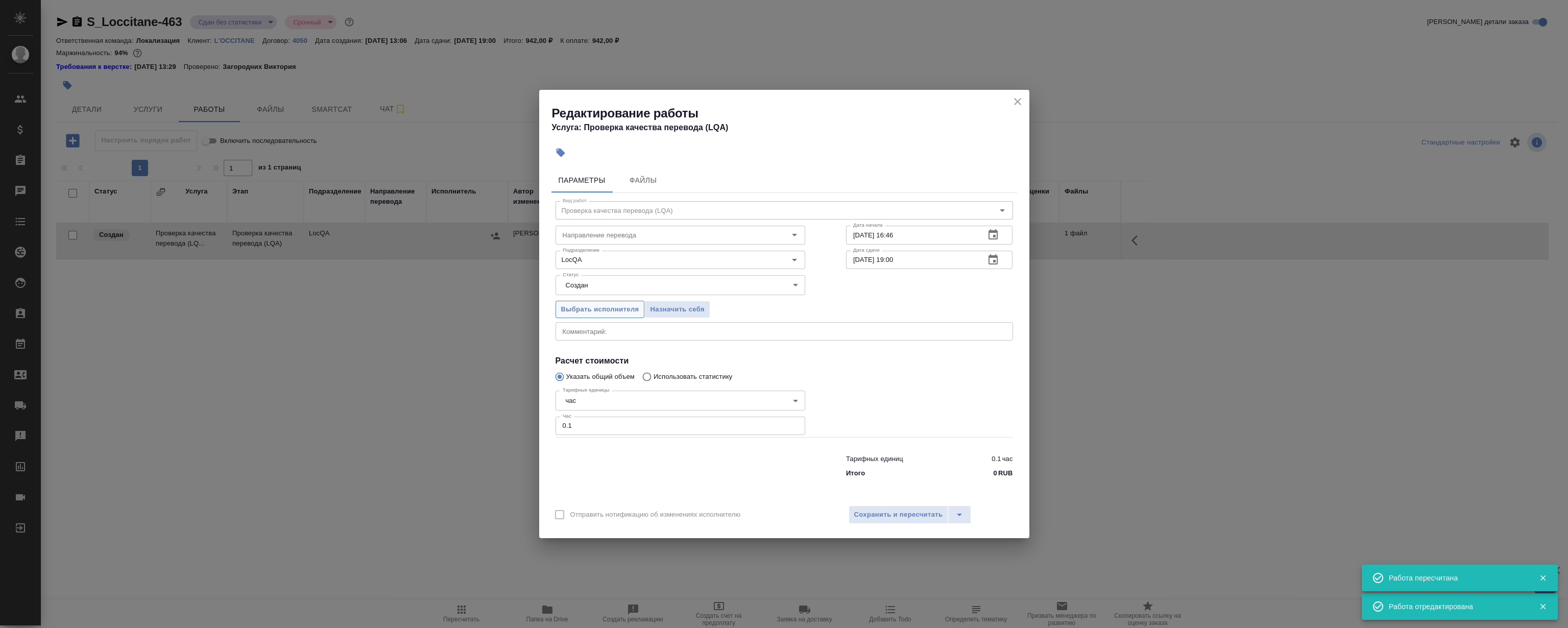
click at [597, 308] on span "Выбрать исполнителя" at bounding box center [600, 309] width 78 height 12
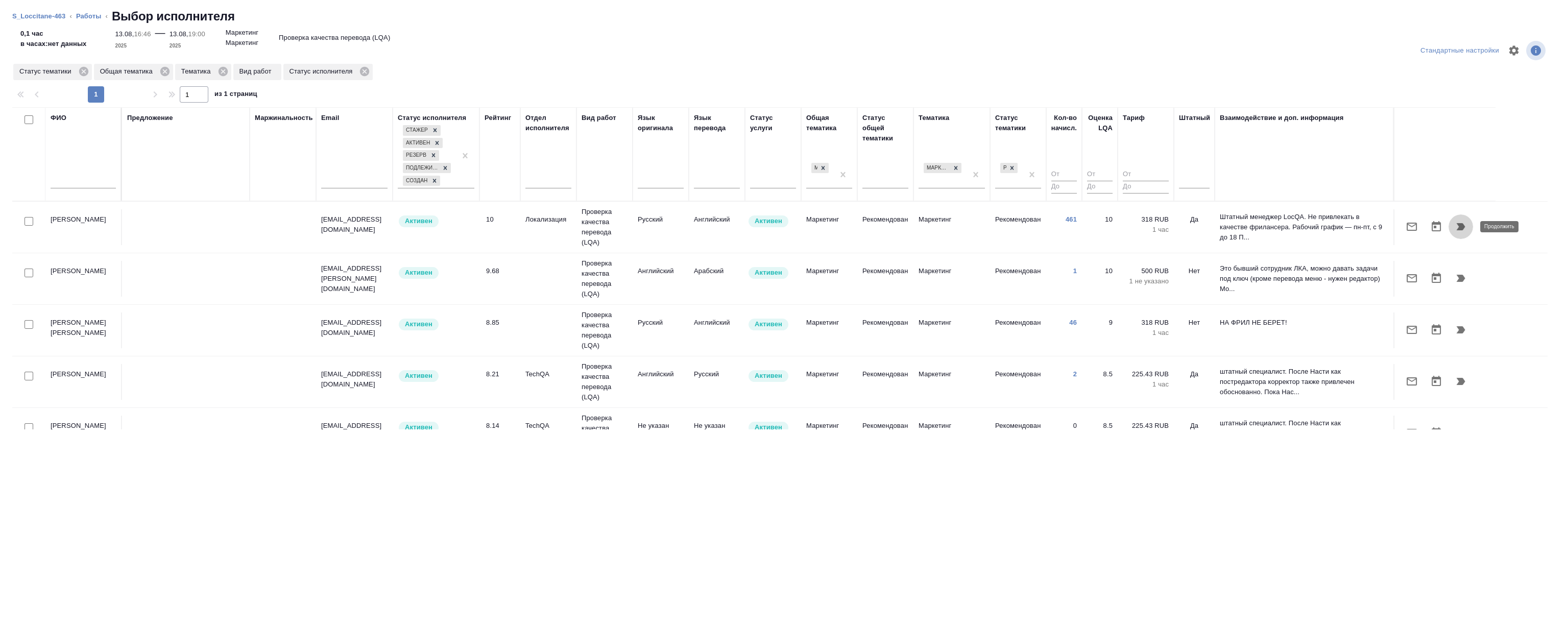
click at [1460, 229] on icon "button" at bounding box center [1461, 227] width 9 height 7
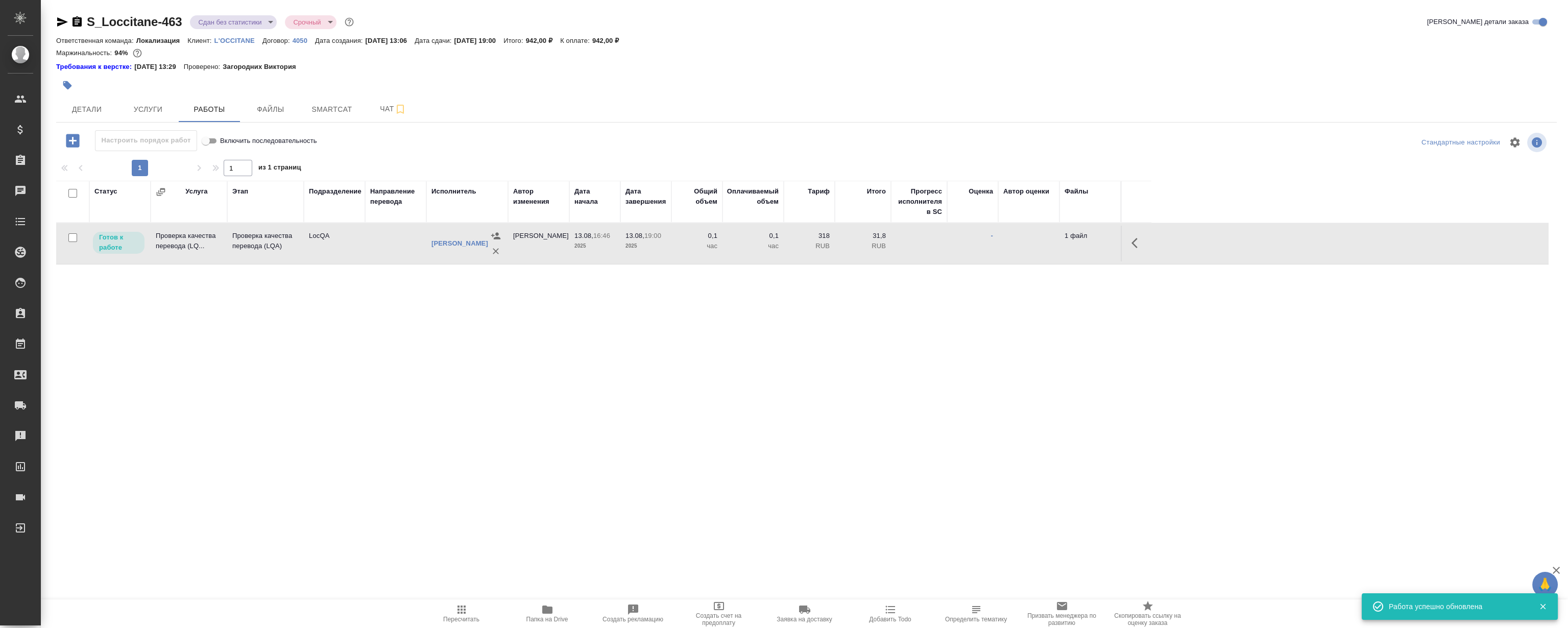
click at [1133, 242] on icon "button" at bounding box center [1134, 243] width 6 height 10
click at [1060, 246] on icon "button" at bounding box center [1062, 243] width 9 height 9
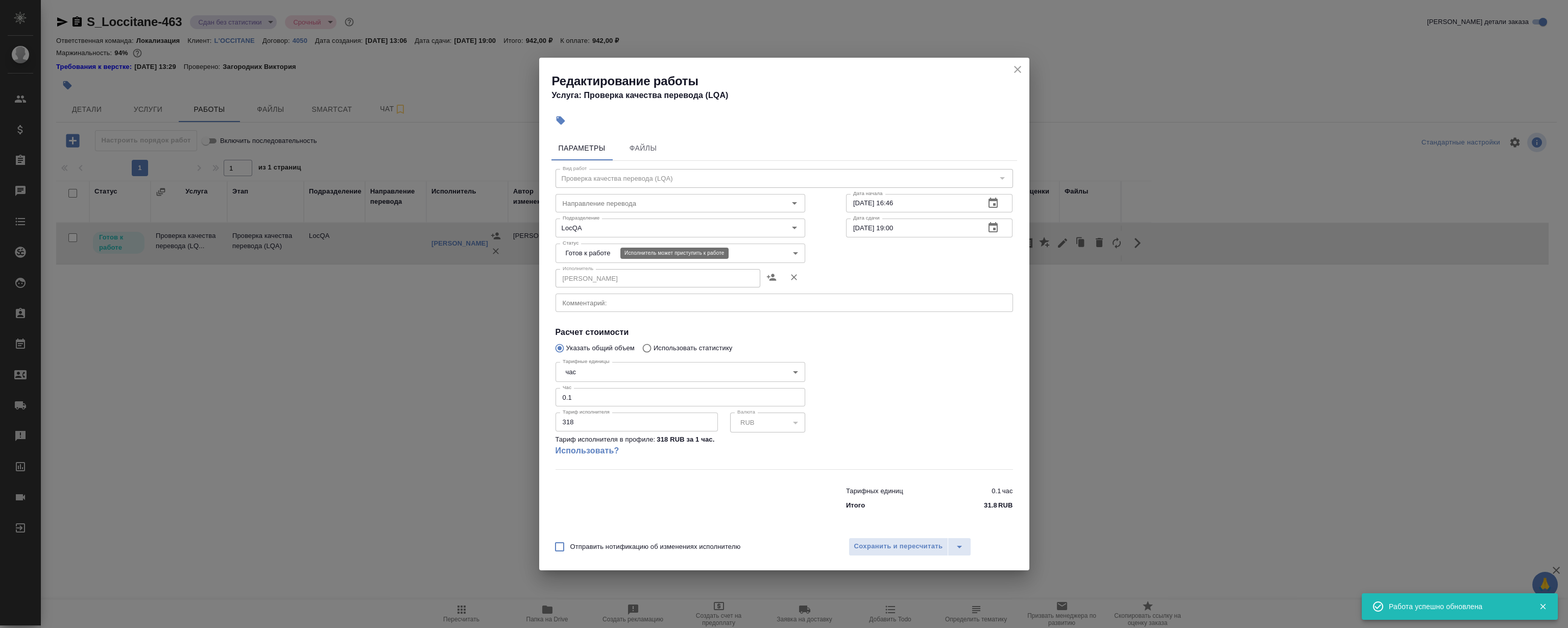
click at [597, 254] on body "🙏 .cls-1 fill:#fff; AWATERA [PERSON_NAME] Спецификации Заказы 0 Чаты Todo Проек…" at bounding box center [784, 314] width 1568 height 628
click at [622, 305] on li "Сдан" at bounding box center [679, 305] width 250 height 17
type input "closed"
click at [899, 545] on span "Сохранить и пересчитать" at bounding box center [898, 546] width 89 height 12
